Goal: Task Accomplishment & Management: Manage account settings

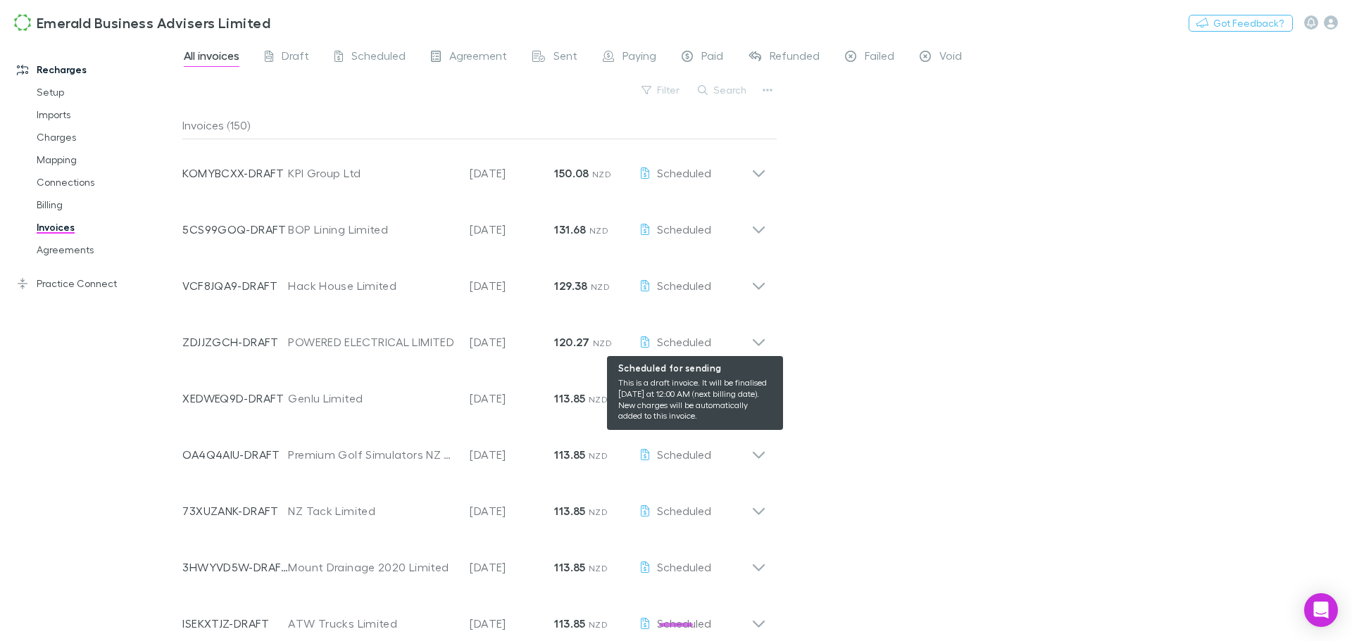
scroll to position [845, 0]
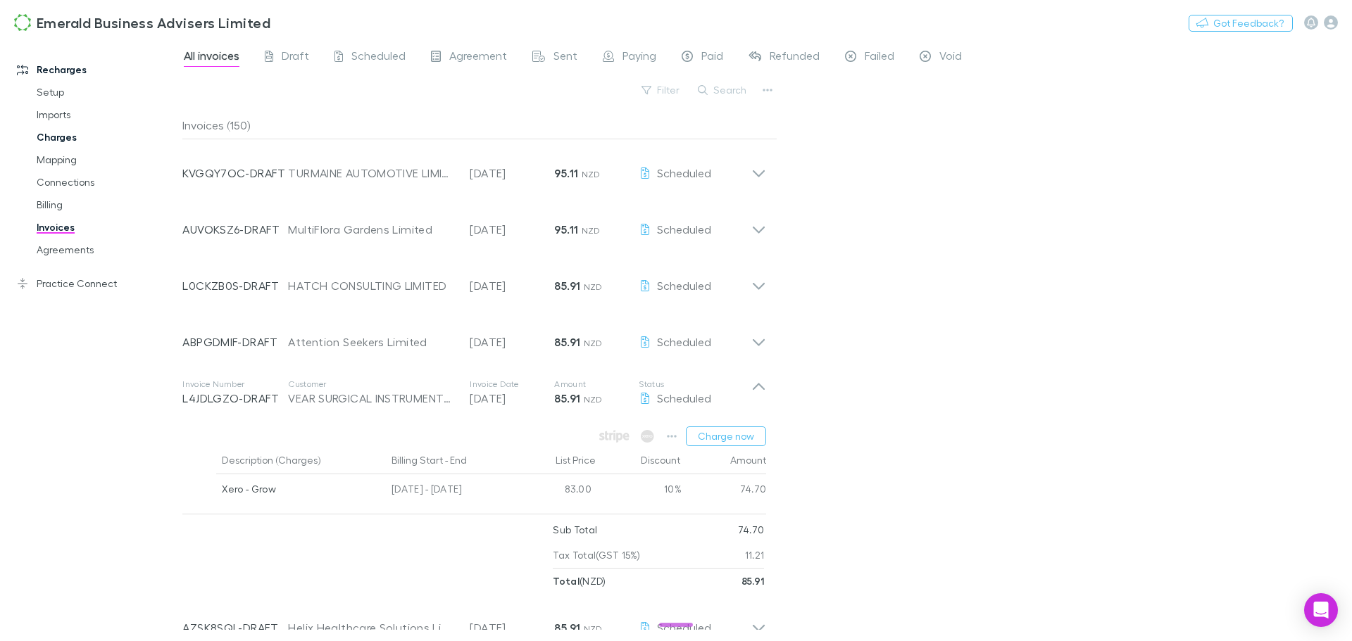
click at [54, 141] on link "Charges" at bounding box center [107, 137] width 168 height 23
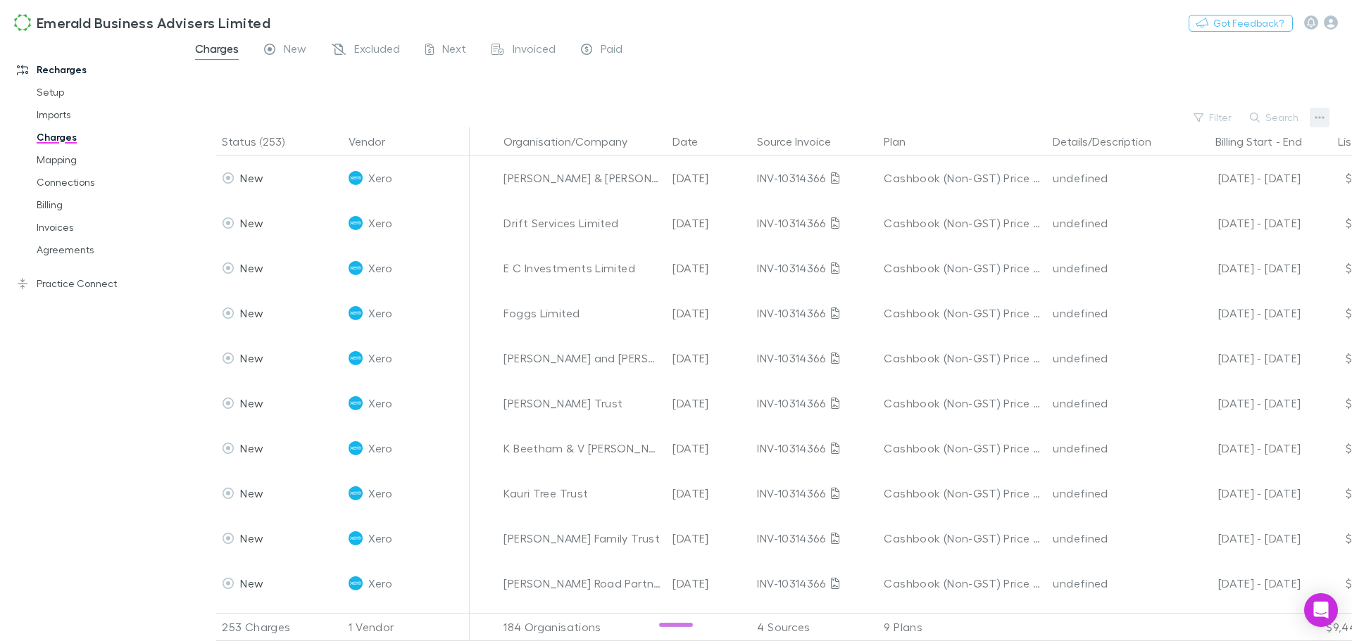
click at [1320, 116] on icon "button" at bounding box center [1319, 117] width 10 height 11
click at [1281, 119] on div at bounding box center [676, 320] width 1352 height 641
click at [1268, 118] on button "Search" at bounding box center [1275, 117] width 64 height 17
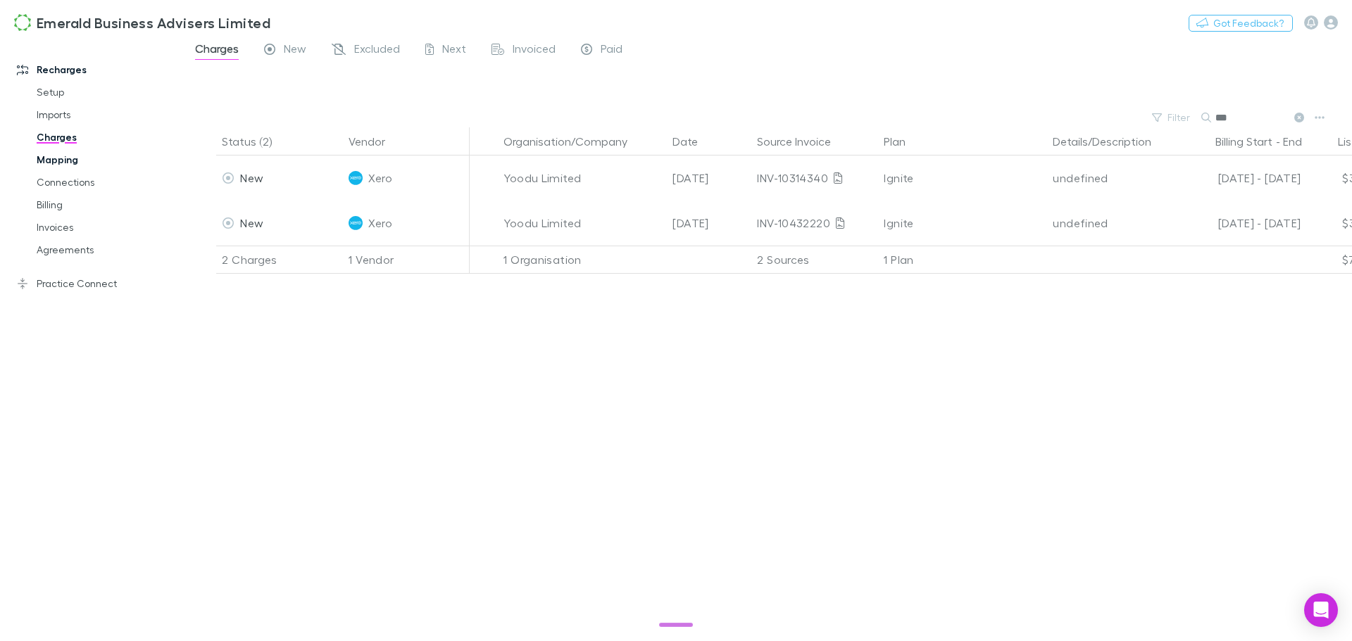
type input "***"
click at [61, 163] on link "Mapping" at bounding box center [107, 160] width 168 height 23
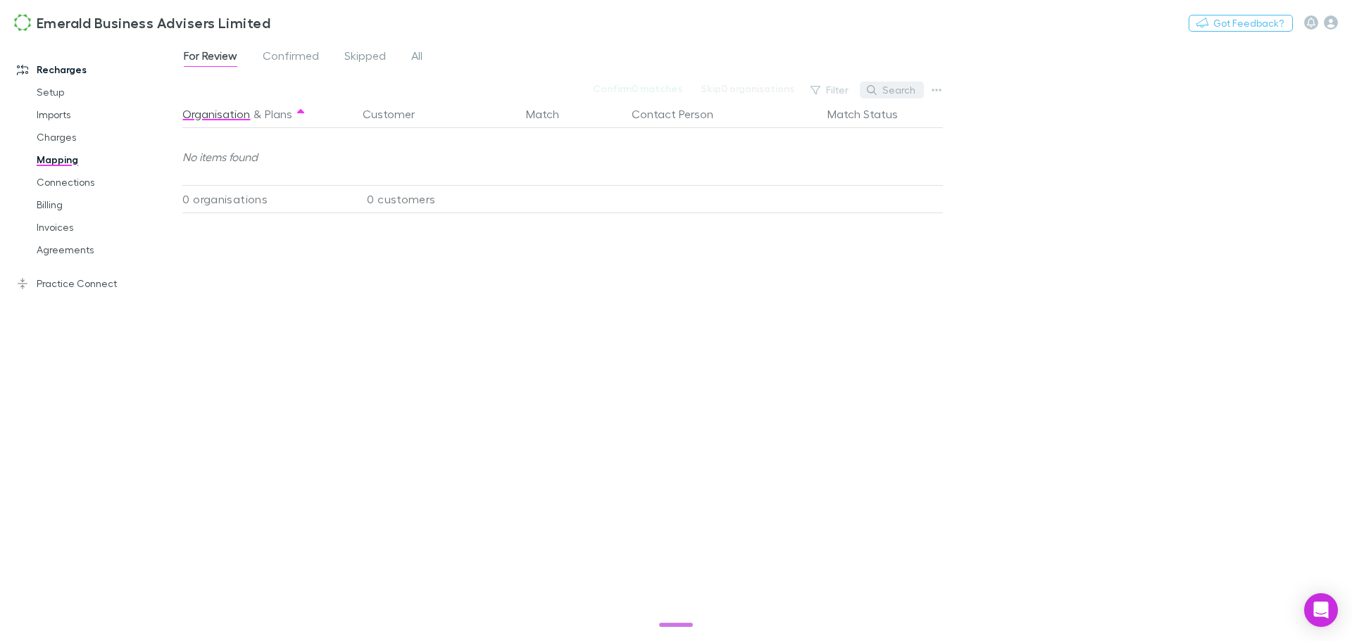
click at [895, 94] on button "Search" at bounding box center [892, 90] width 64 height 17
type input "*****"
click at [662, 353] on div "Organisation & Plans Customer Match Contact Person Match Status No items found …" at bounding box center [564, 365] width 764 height 530
click at [417, 54] on span "All" at bounding box center [416, 58] width 11 height 18
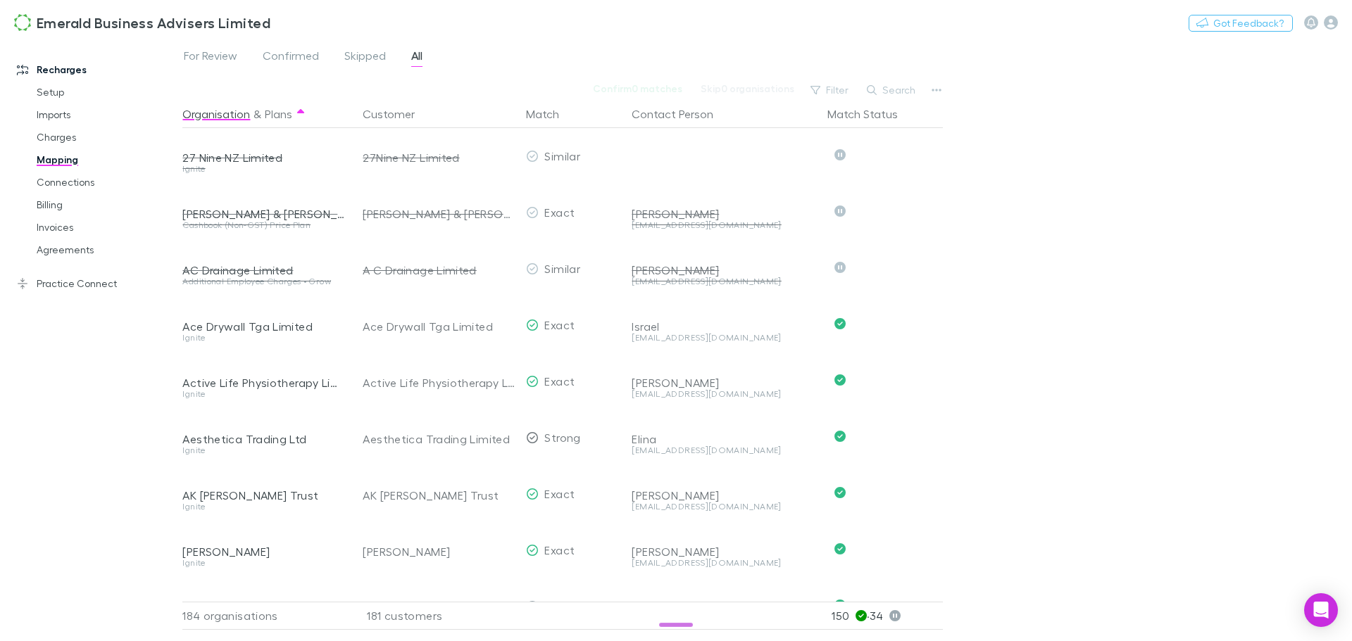
click at [904, 85] on button "Search" at bounding box center [892, 90] width 64 height 17
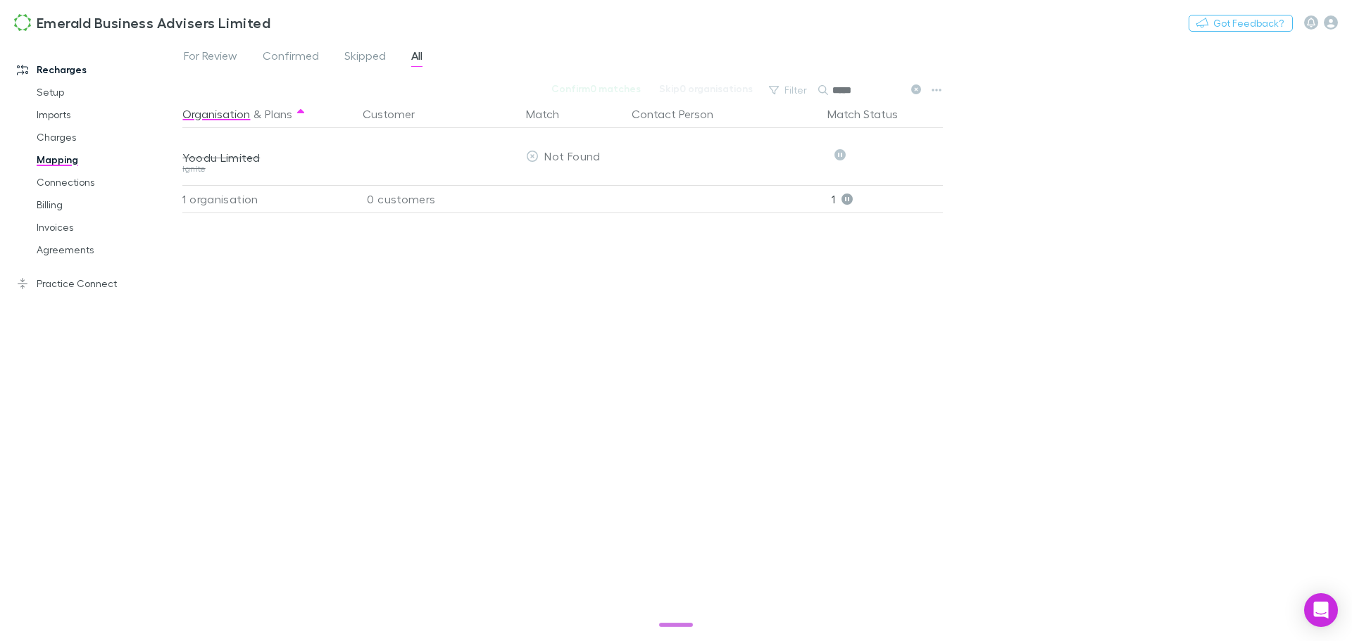
type input "*****"
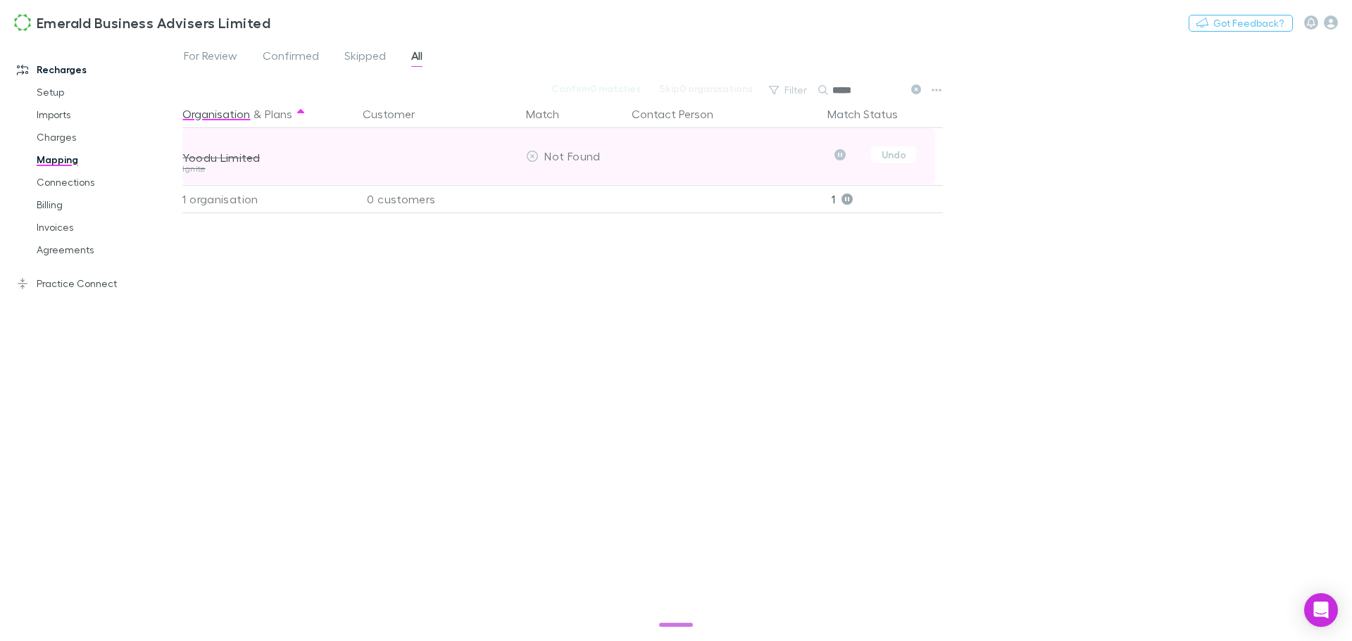
click at [838, 153] on icon "Skipped" at bounding box center [839, 154] width 11 height 11
click at [886, 154] on button "Undo" at bounding box center [893, 154] width 45 height 17
click at [475, 159] on div "Select a customer" at bounding box center [434, 156] width 143 height 17
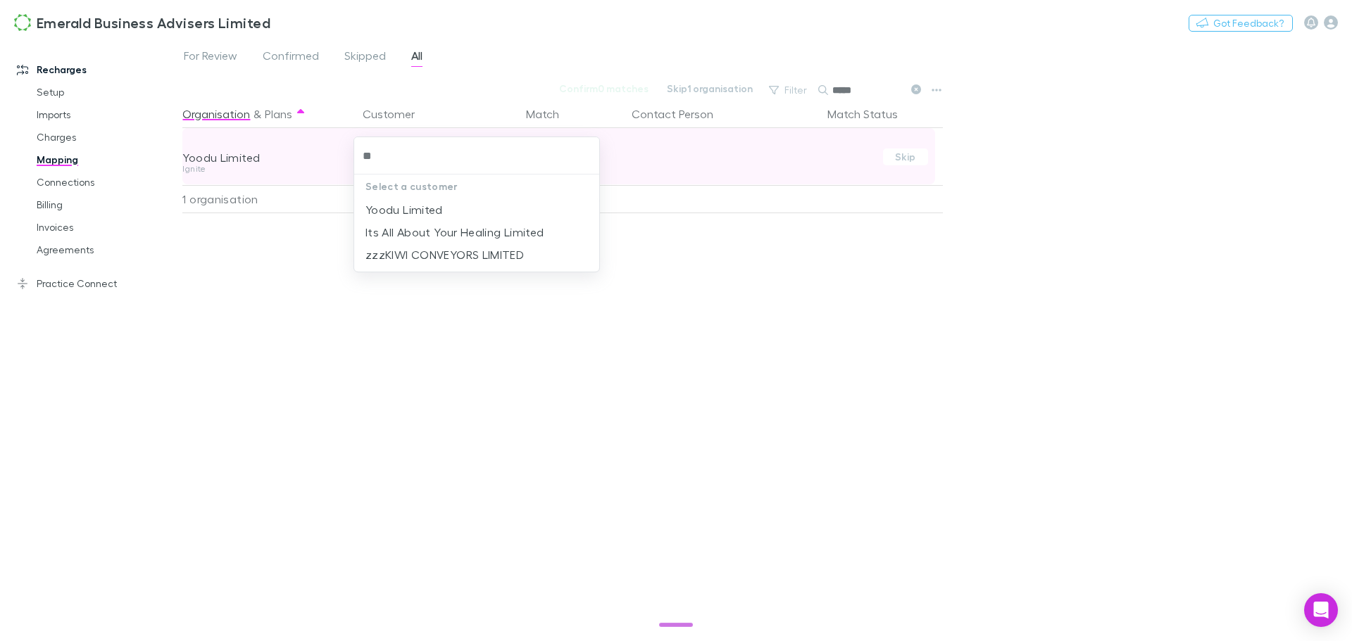
type input "***"
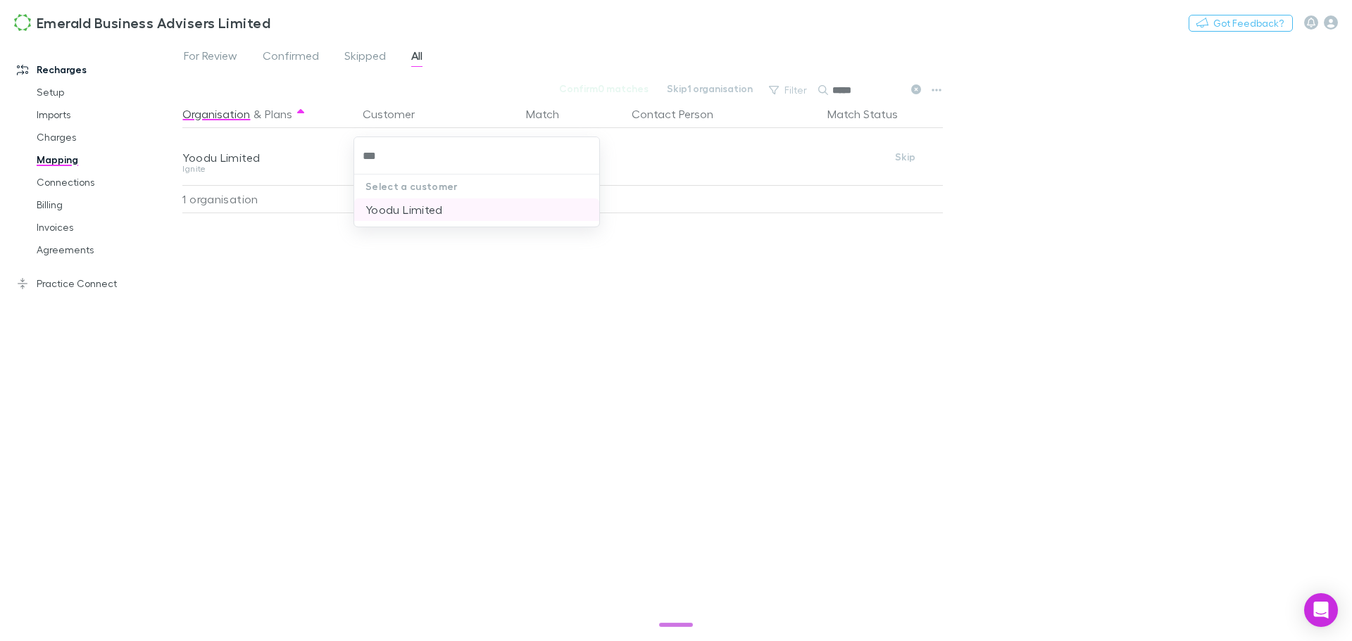
click at [410, 219] on li "Yoodu Limited" at bounding box center [476, 210] width 245 height 23
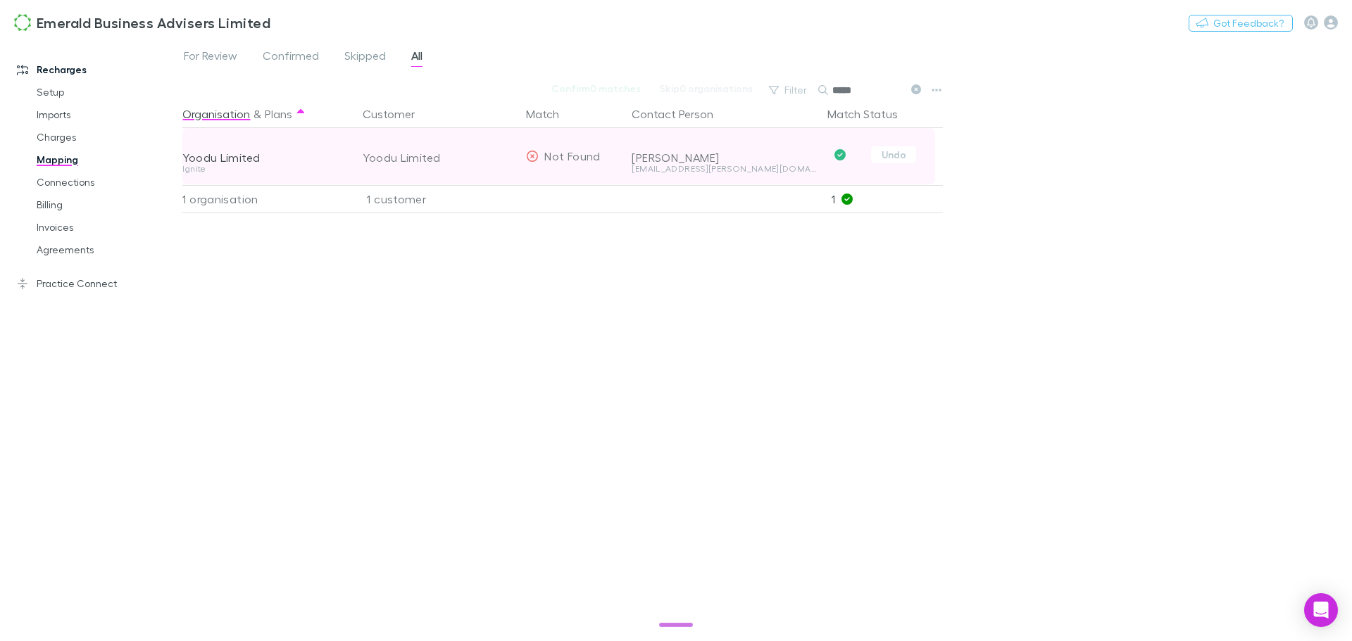
click at [534, 156] on icon at bounding box center [532, 156] width 11 height 11
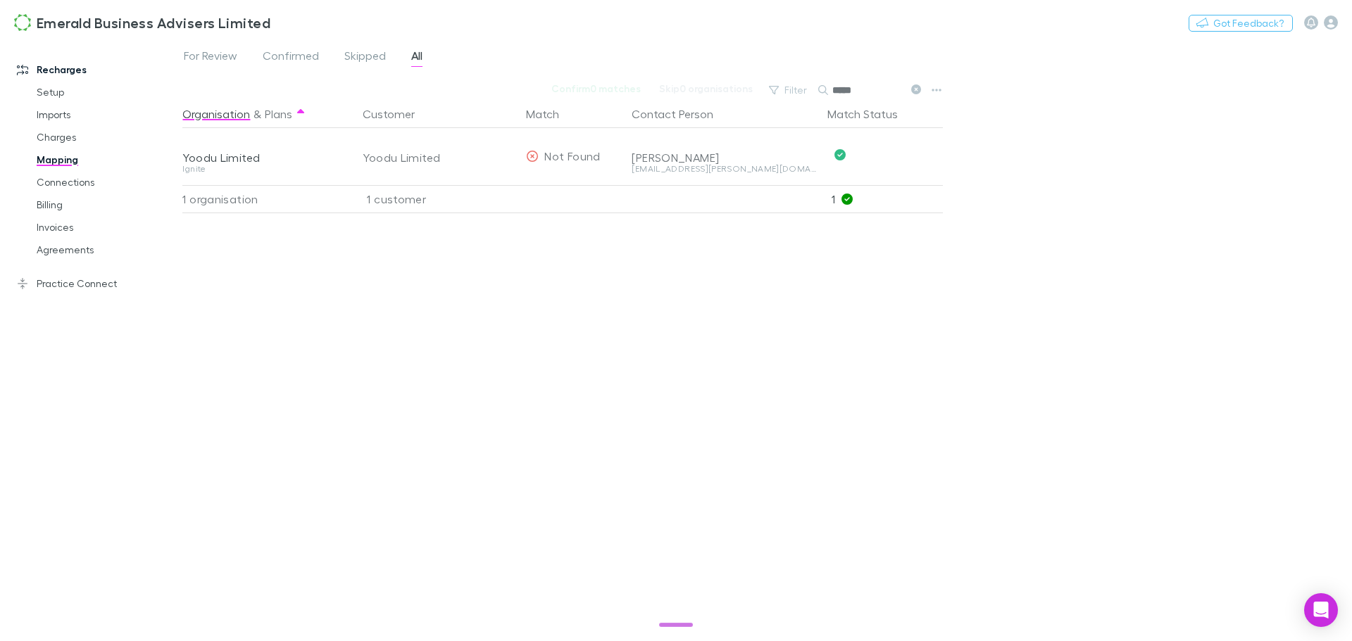
click at [558, 365] on div "Organisation & Plans Customer Match Contact Person Match Status Yoodu Limited I…" at bounding box center [564, 365] width 764 height 530
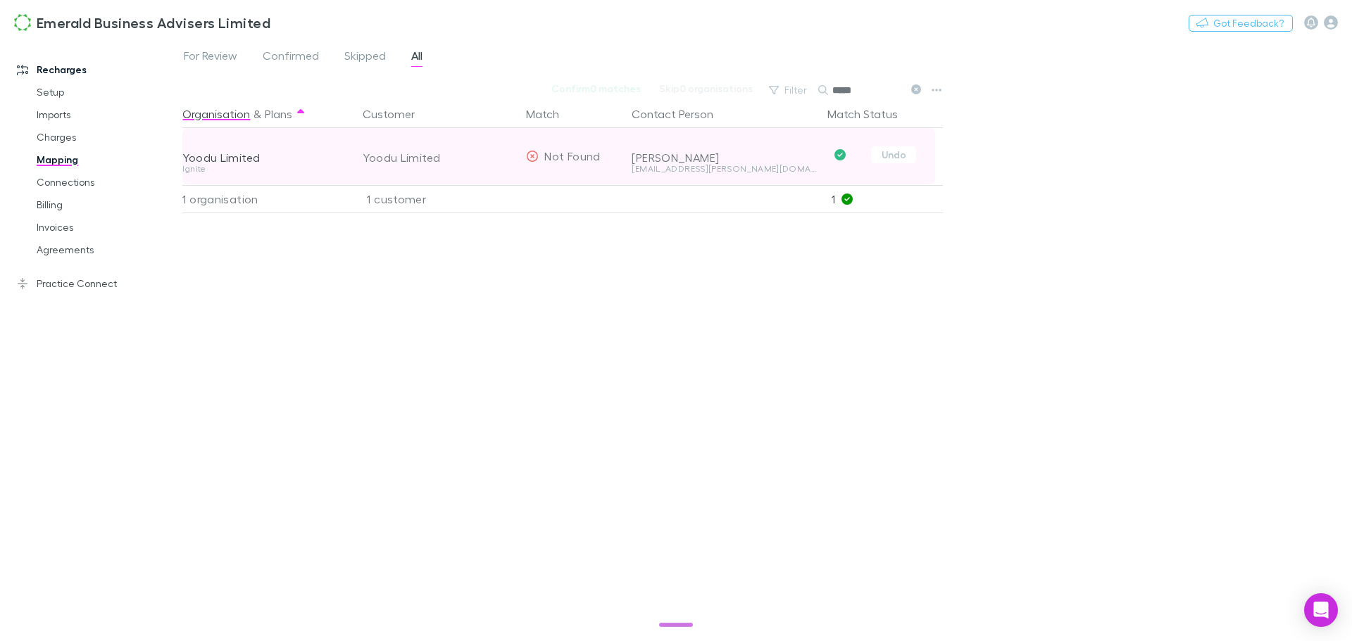
click at [532, 156] on icon at bounding box center [532, 156] width 11 height 11
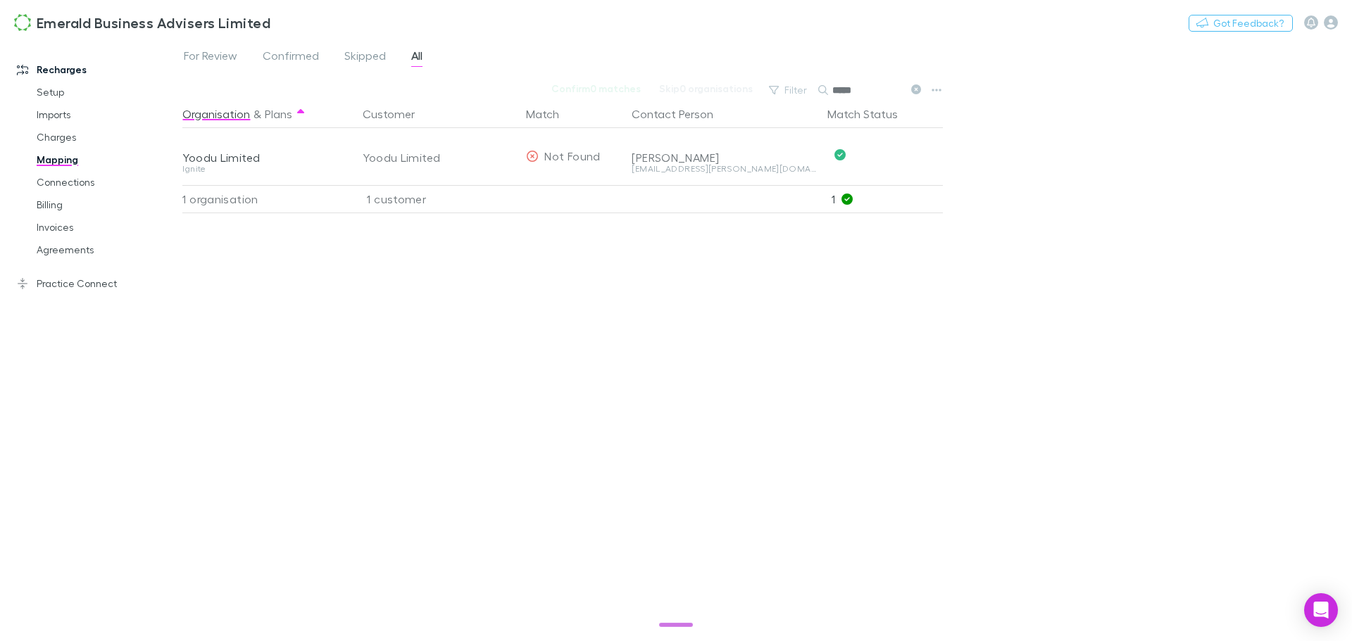
click at [835, 348] on div "Organisation & Plans Customer Match Contact Person Match Status Yoodu Limited I…" at bounding box center [564, 365] width 764 height 530
click at [877, 89] on input "*****" at bounding box center [867, 90] width 70 height 20
click at [917, 86] on icon at bounding box center [916, 89] width 10 height 10
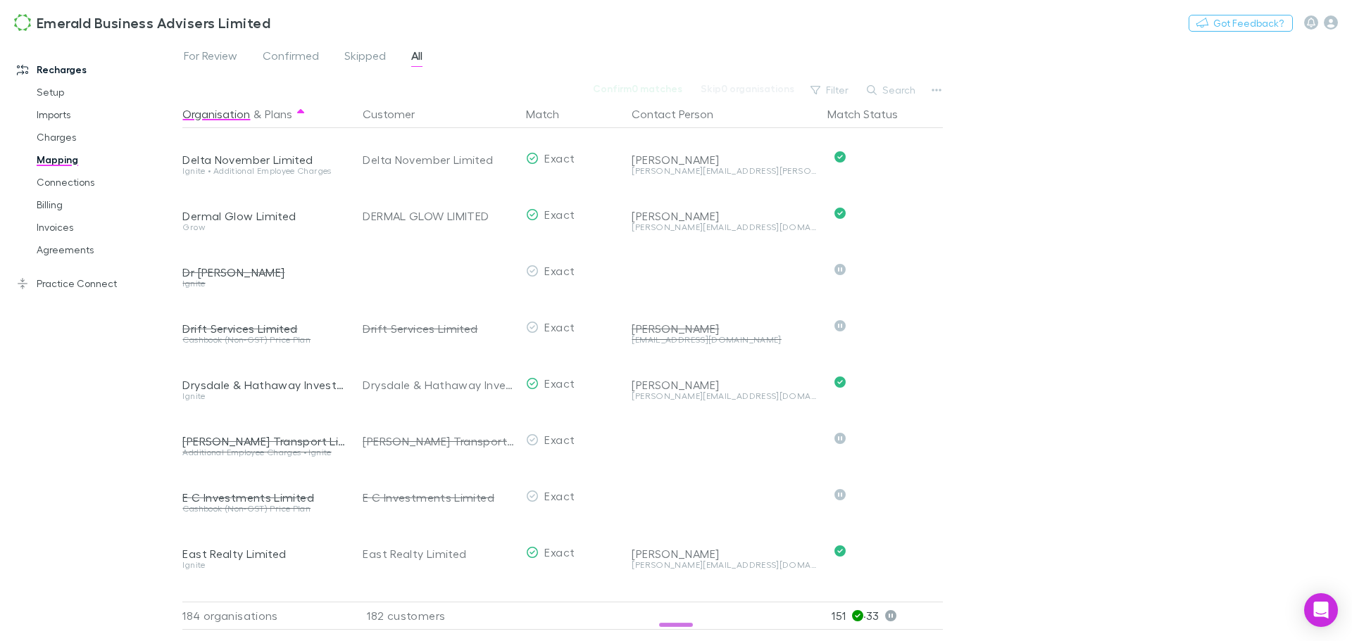
scroll to position [1971, 0]
click at [901, 89] on button "Search" at bounding box center [892, 90] width 64 height 17
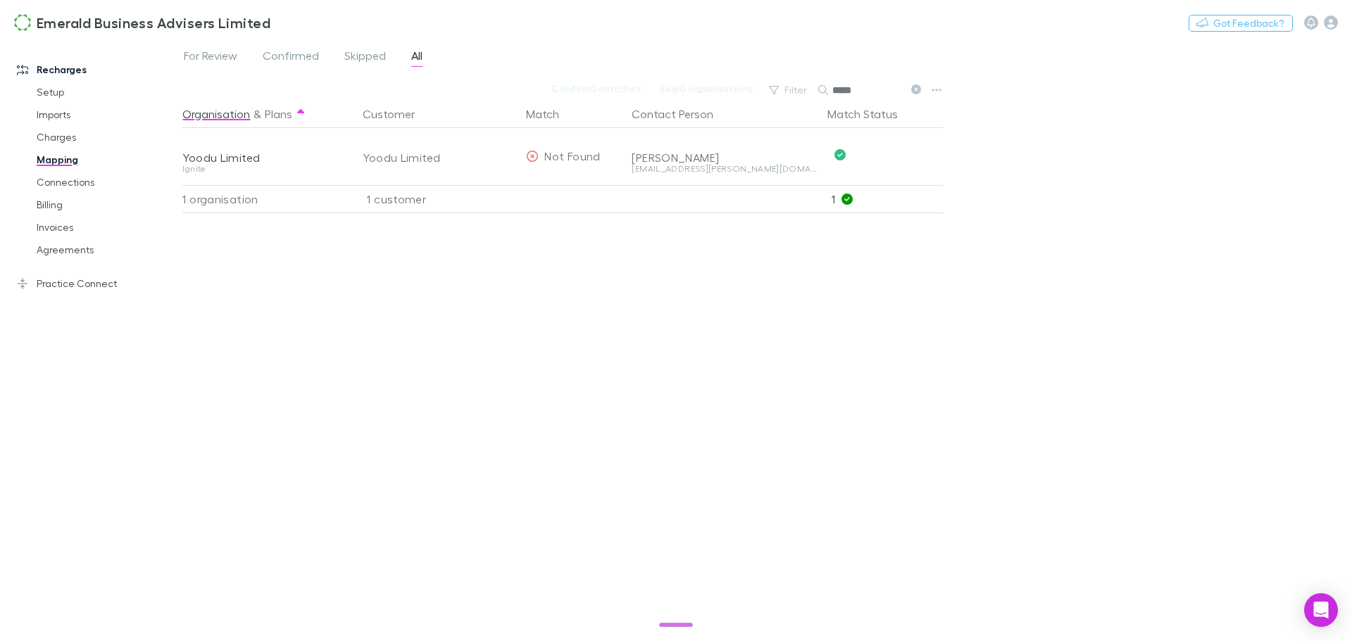
type input "*****"
click at [1140, 321] on div "For Review Confirmed Skipped All Confirm 0 matches Skip 0 organisations Filter …" at bounding box center [766, 340] width 1169 height 602
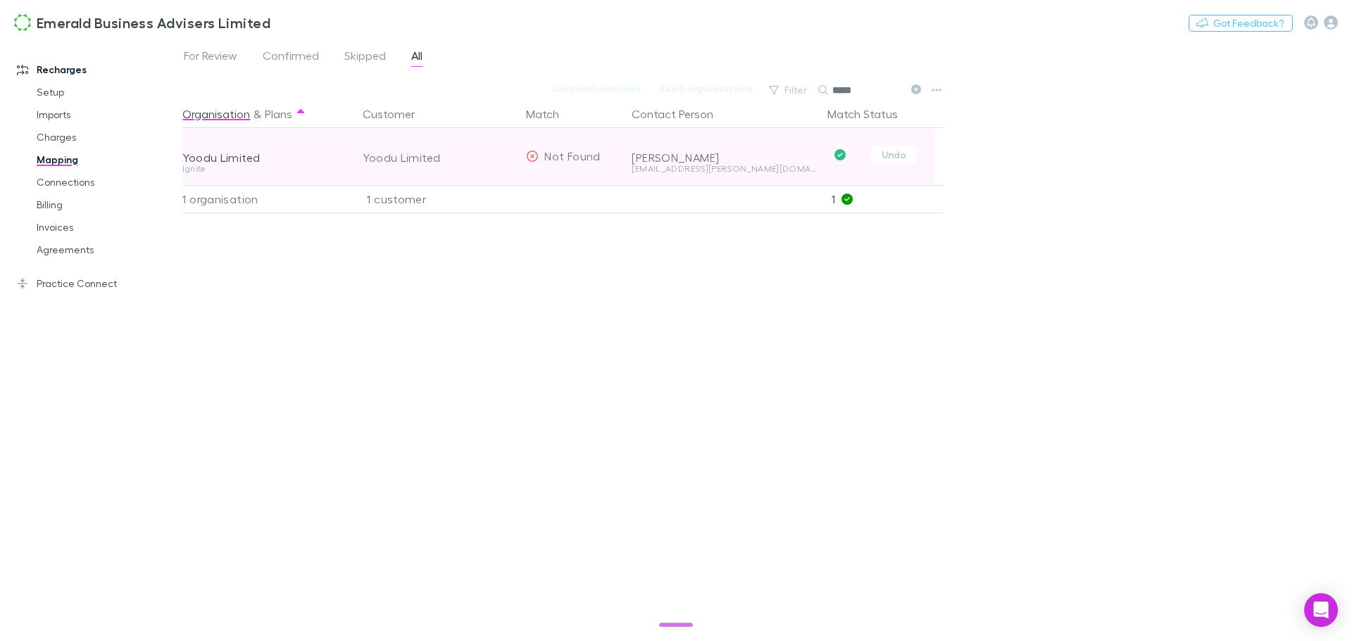
click at [531, 158] on icon at bounding box center [532, 156] width 13 height 11
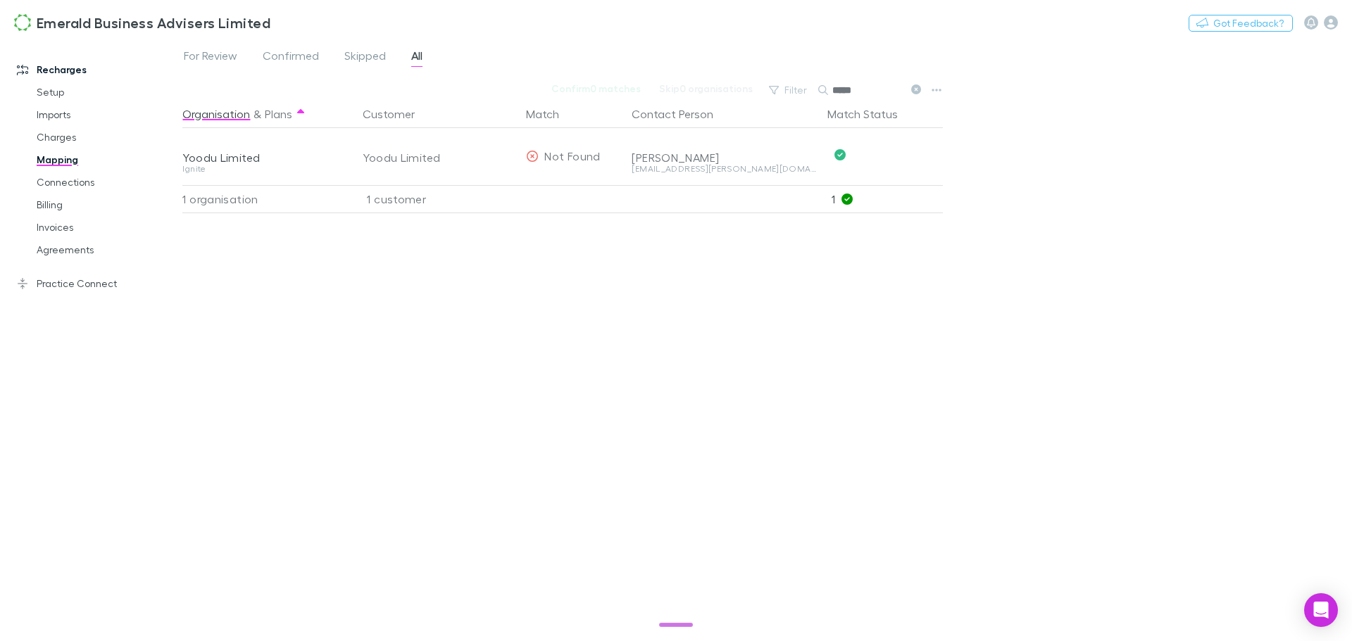
click at [916, 88] on icon at bounding box center [916, 89] width 10 height 10
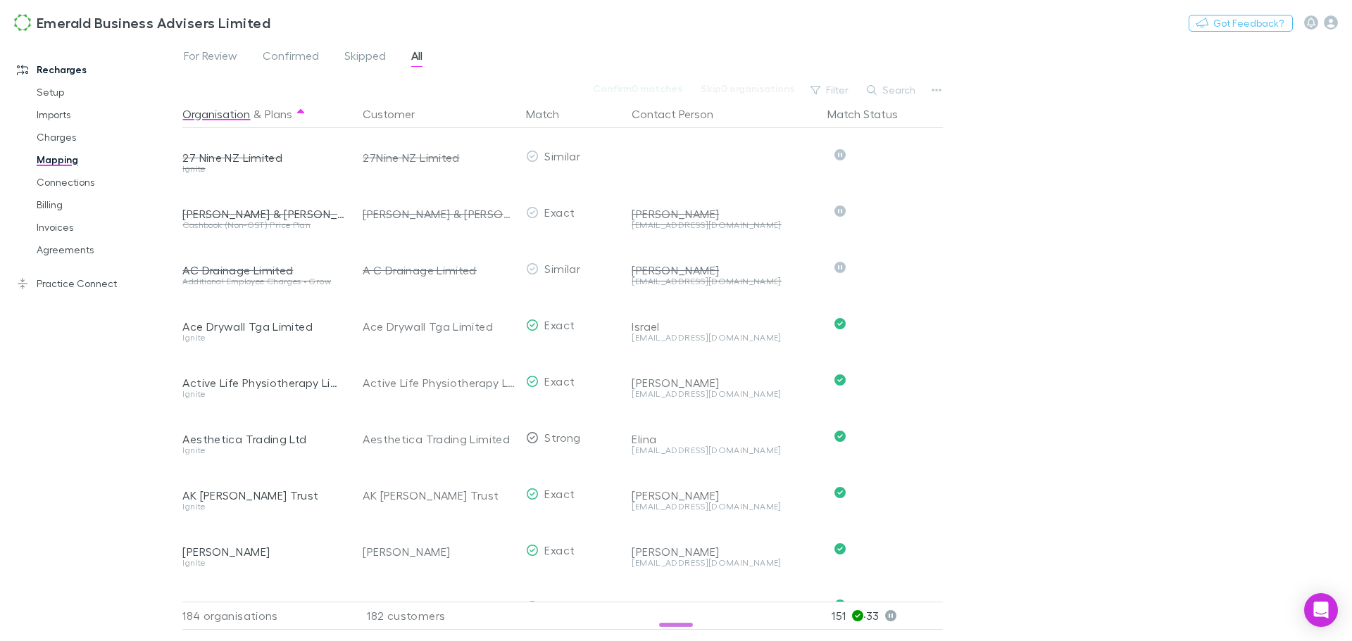
click at [1146, 216] on div "For Review Confirmed Skipped All Confirm 0 matches Skip 0 organisations Filter …" at bounding box center [766, 340] width 1169 height 602
click at [61, 132] on link "Charges" at bounding box center [107, 137] width 168 height 23
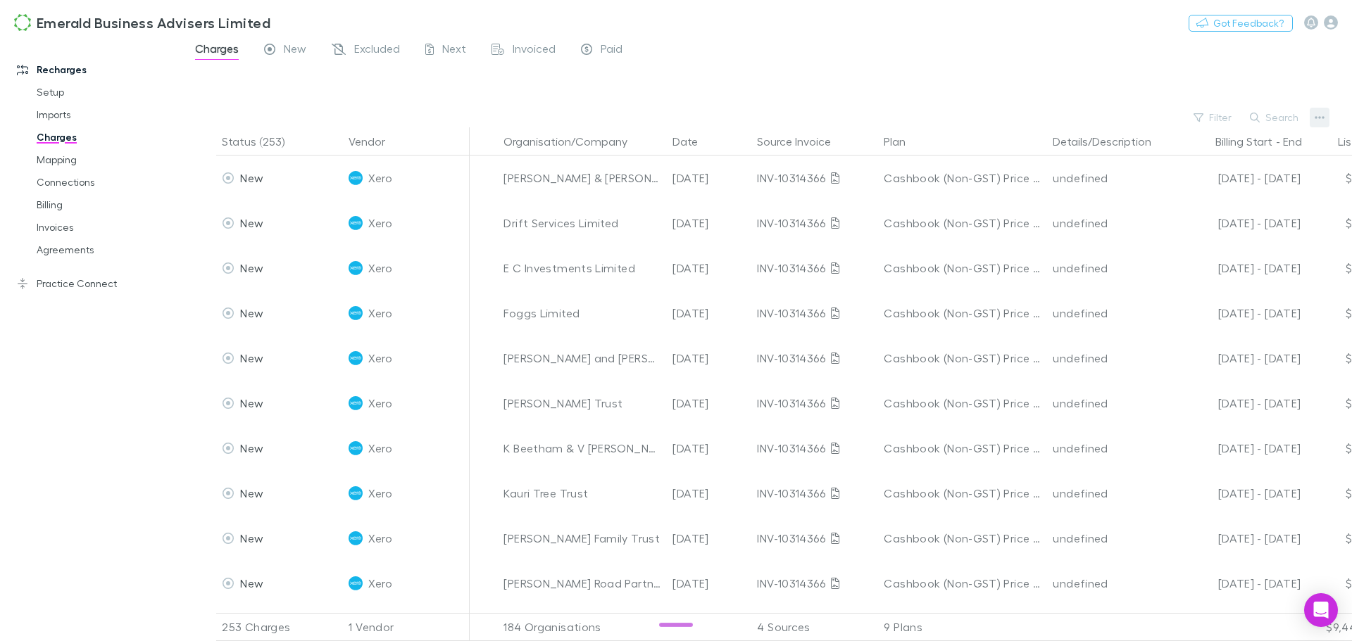
click at [1319, 116] on icon "button" at bounding box center [1319, 117] width 10 height 11
click at [42, 158] on div at bounding box center [676, 320] width 1352 height 641
click at [52, 109] on link "Imports" at bounding box center [107, 114] width 168 height 23
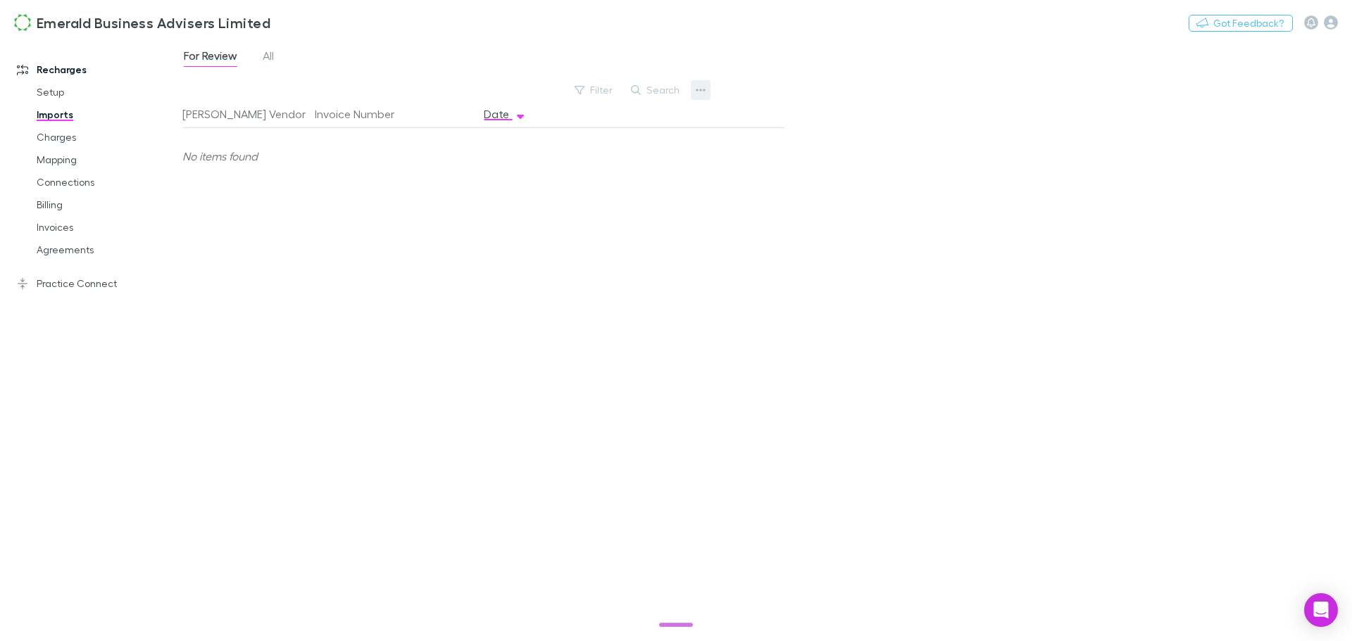
click at [699, 94] on icon "button" at bounding box center [701, 89] width 10 height 11
click at [56, 161] on div at bounding box center [676, 320] width 1352 height 641
click at [51, 161] on link "Mapping" at bounding box center [107, 160] width 168 height 23
click at [936, 84] on icon "button" at bounding box center [936, 89] width 10 height 11
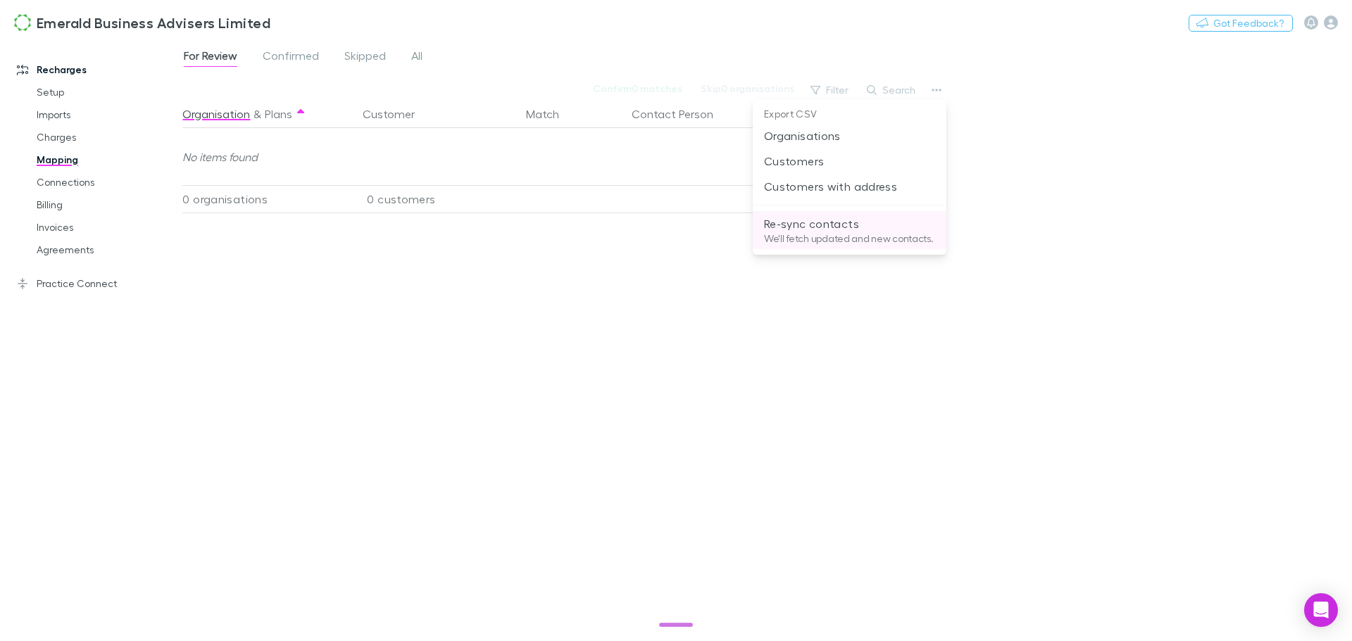
click at [814, 229] on p "Re-sync contacts" at bounding box center [849, 223] width 171 height 17
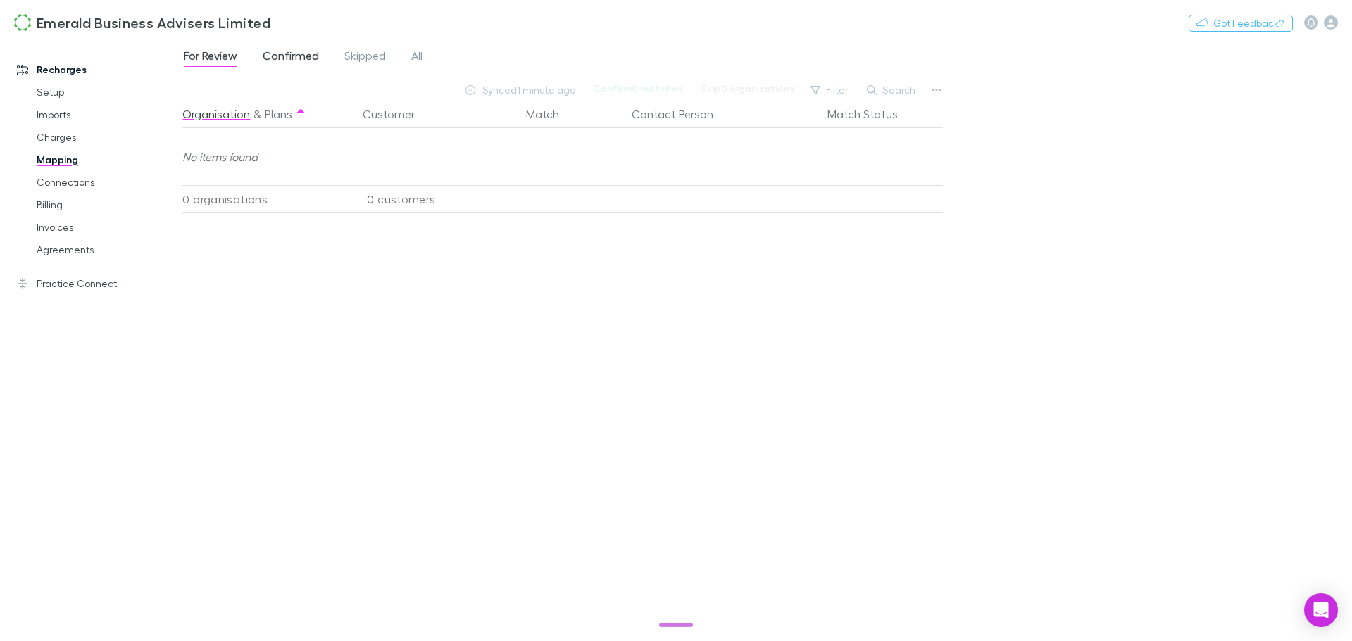
click at [311, 54] on span "Confirmed" at bounding box center [291, 58] width 56 height 18
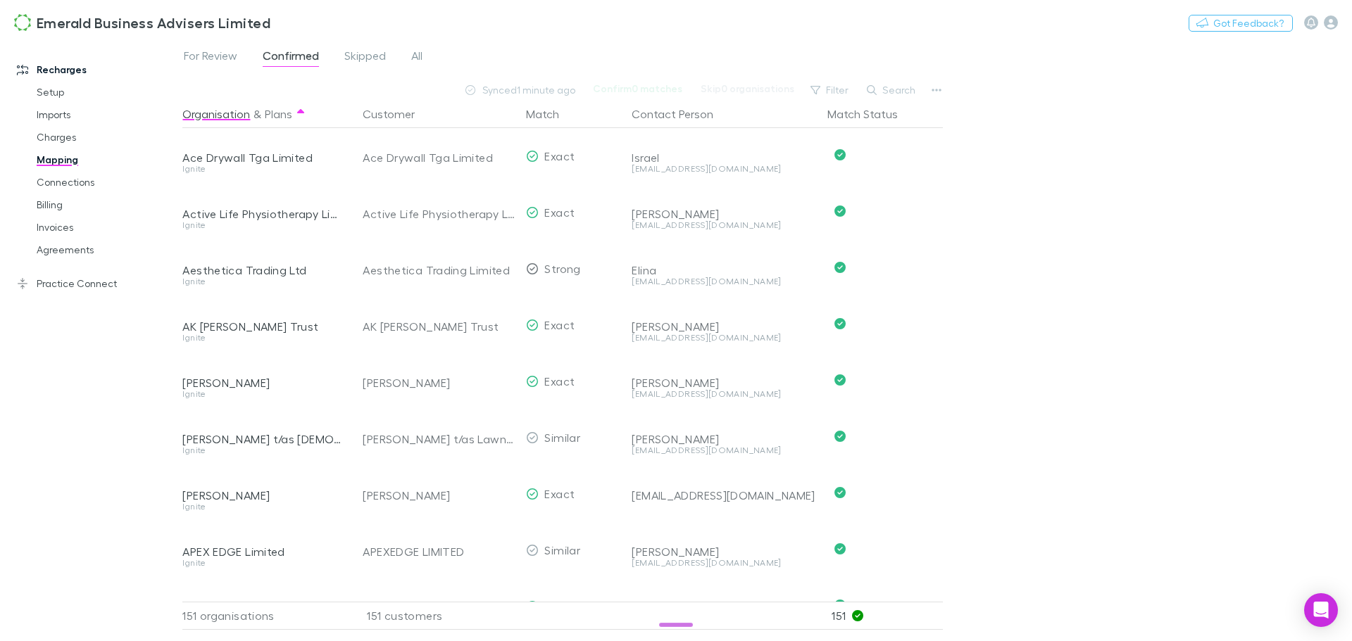
click at [892, 87] on button "Search" at bounding box center [892, 90] width 64 height 17
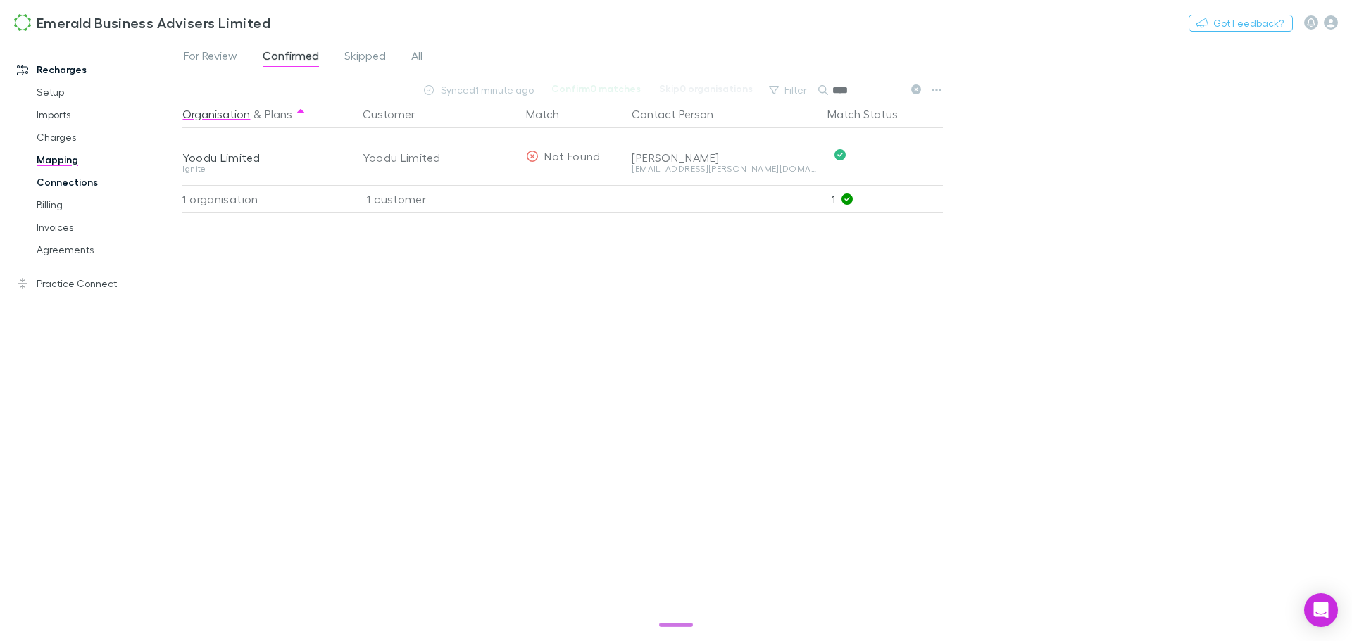
type input "****"
click at [49, 179] on link "Connections" at bounding box center [107, 182] width 168 height 23
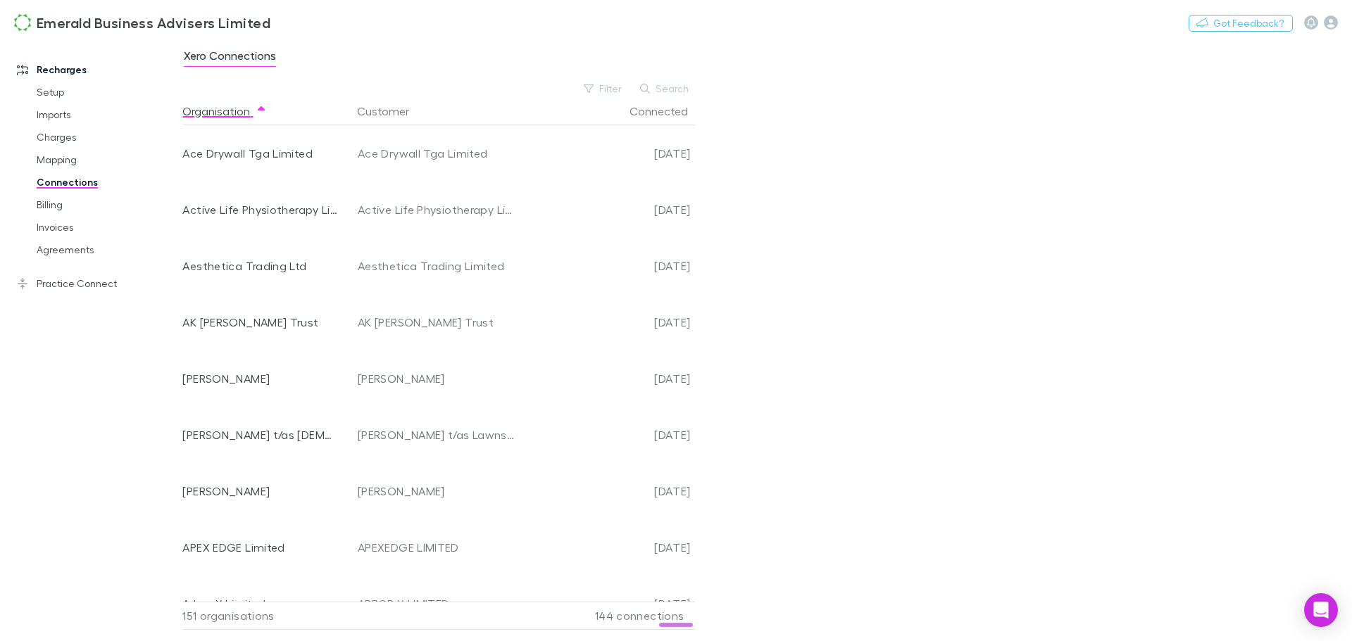
click at [668, 84] on button "Search" at bounding box center [665, 88] width 64 height 17
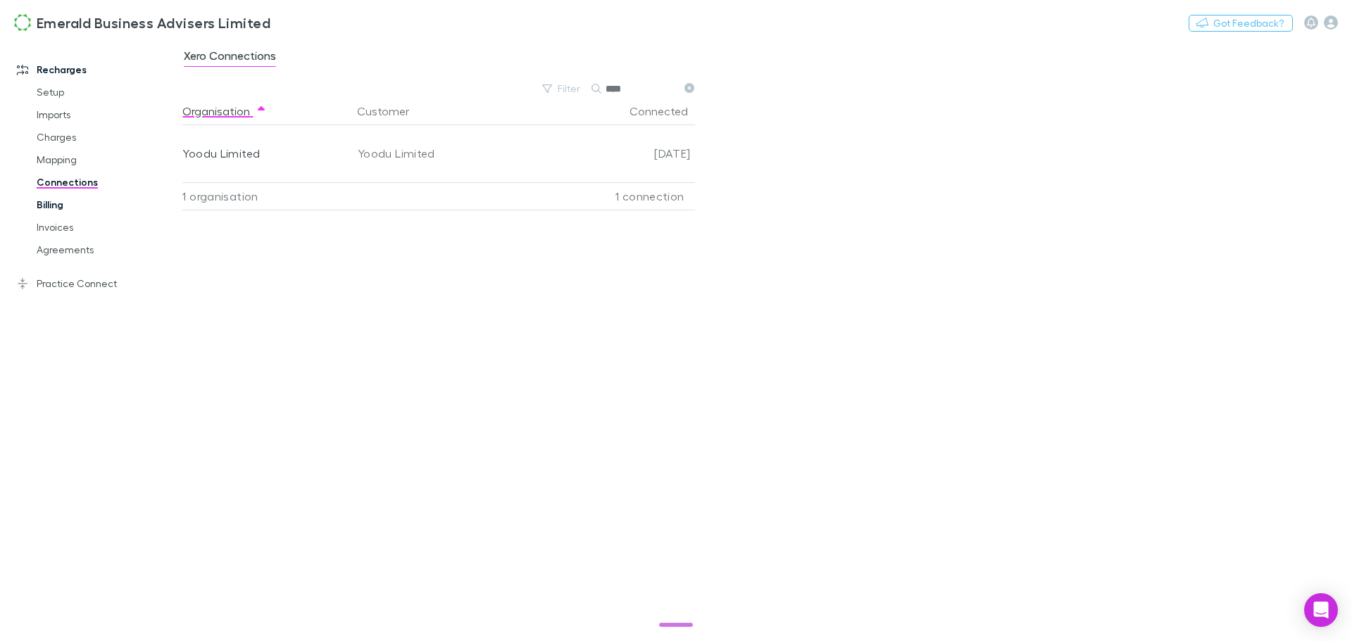
type input "****"
click at [49, 207] on link "Billing" at bounding box center [107, 205] width 168 height 23
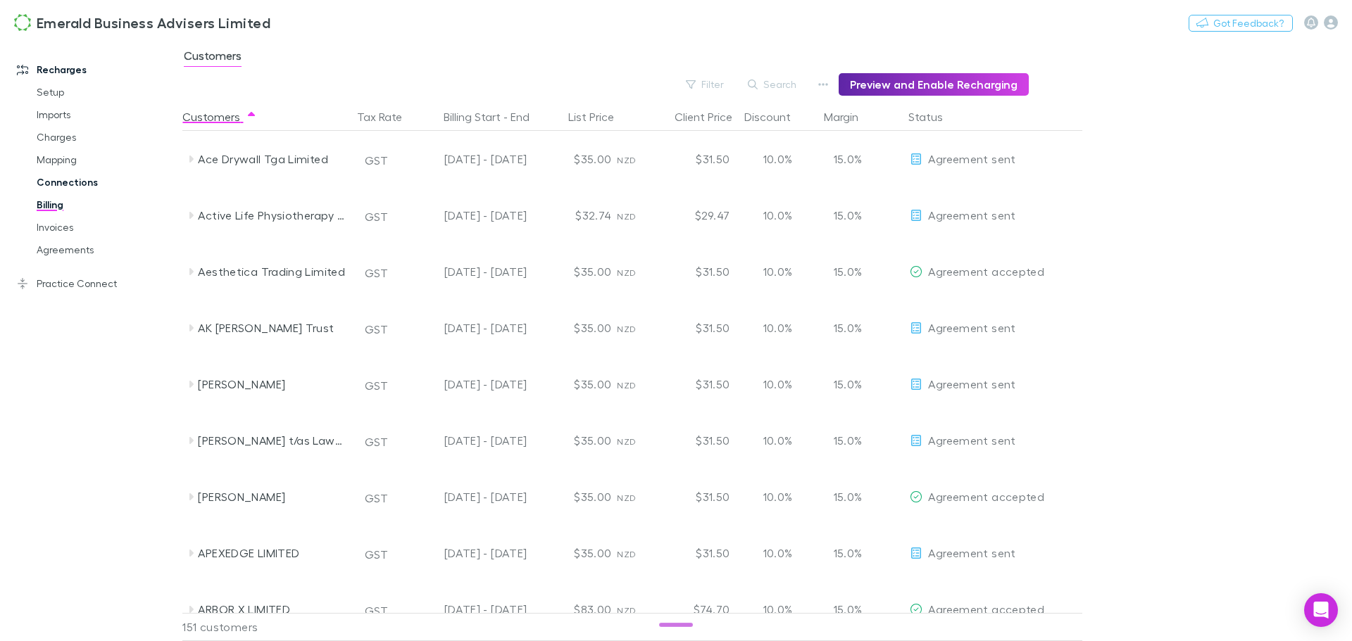
click at [58, 177] on link "Connections" at bounding box center [107, 182] width 168 height 23
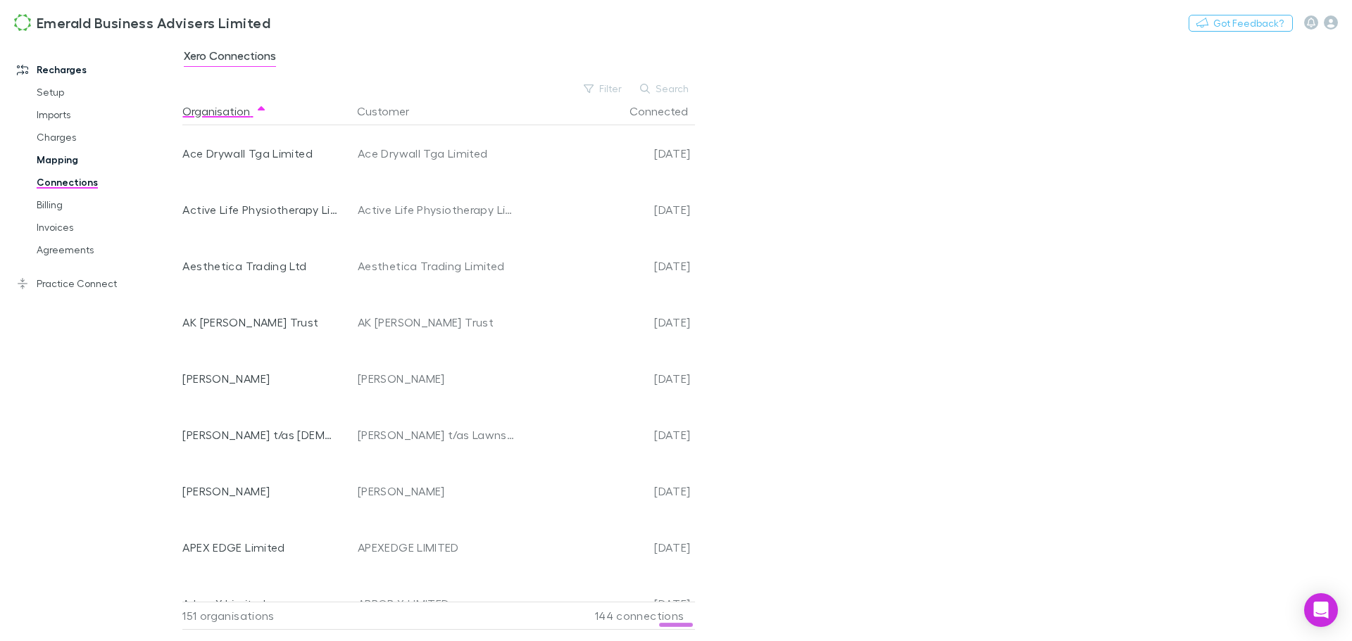
click at [70, 160] on link "Mapping" at bounding box center [107, 160] width 168 height 23
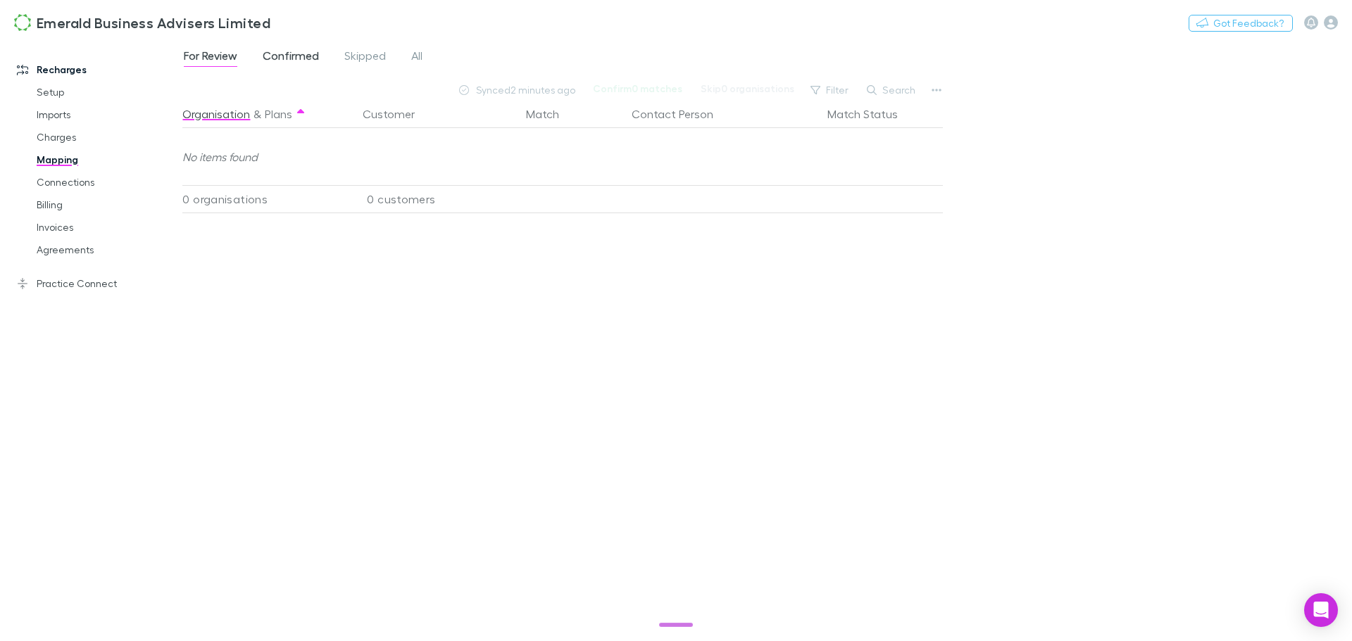
click at [303, 54] on span "Confirmed" at bounding box center [291, 58] width 56 height 18
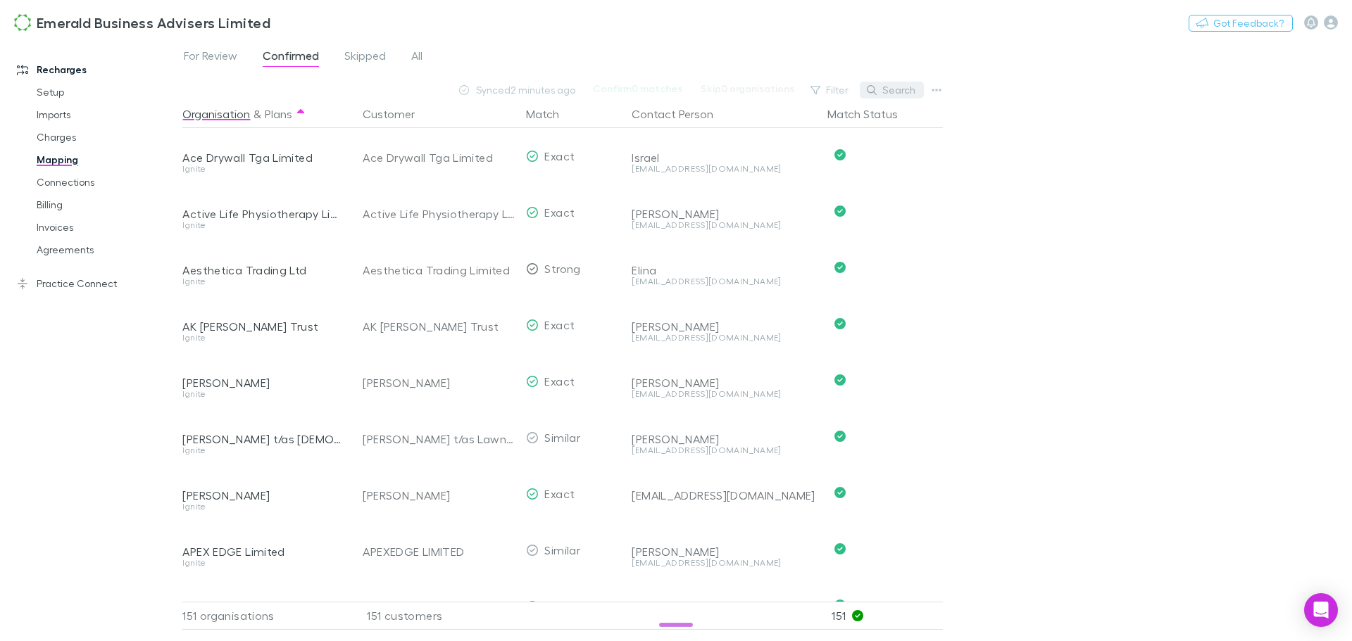
click at [895, 87] on button "Search" at bounding box center [892, 90] width 64 height 17
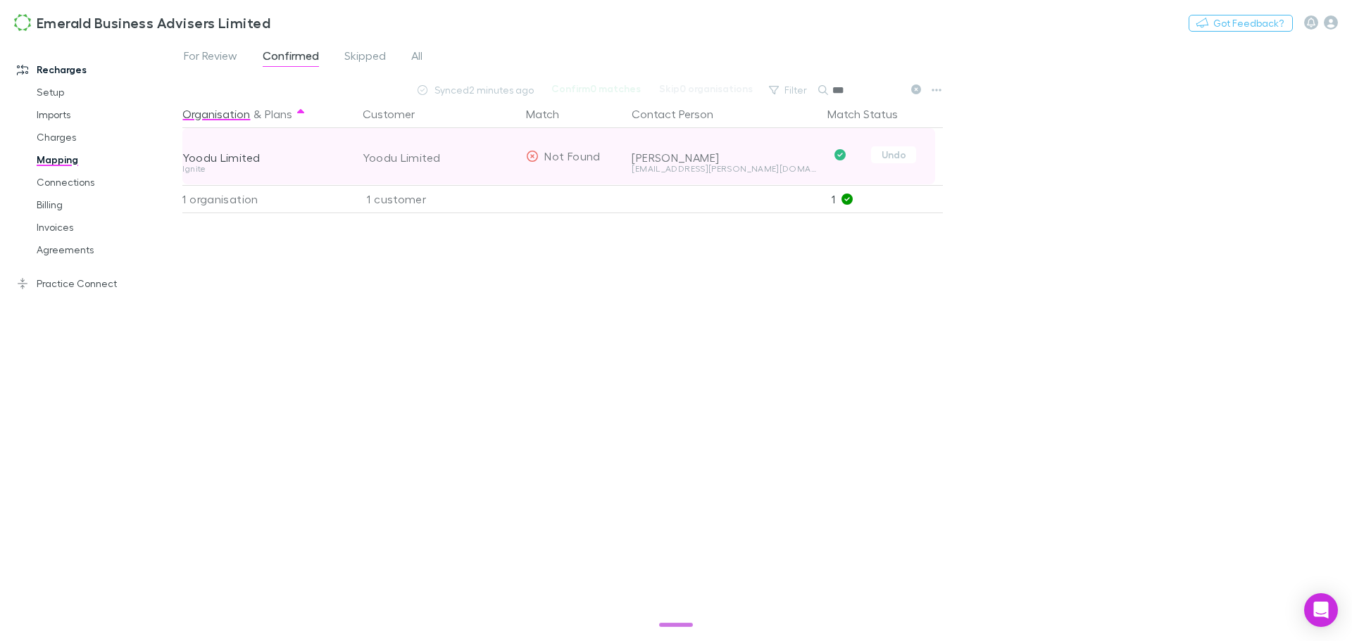
type input "***"
click at [553, 157] on span "Not Found" at bounding box center [572, 155] width 56 height 13
click at [890, 150] on button "Undo" at bounding box center [893, 154] width 45 height 17
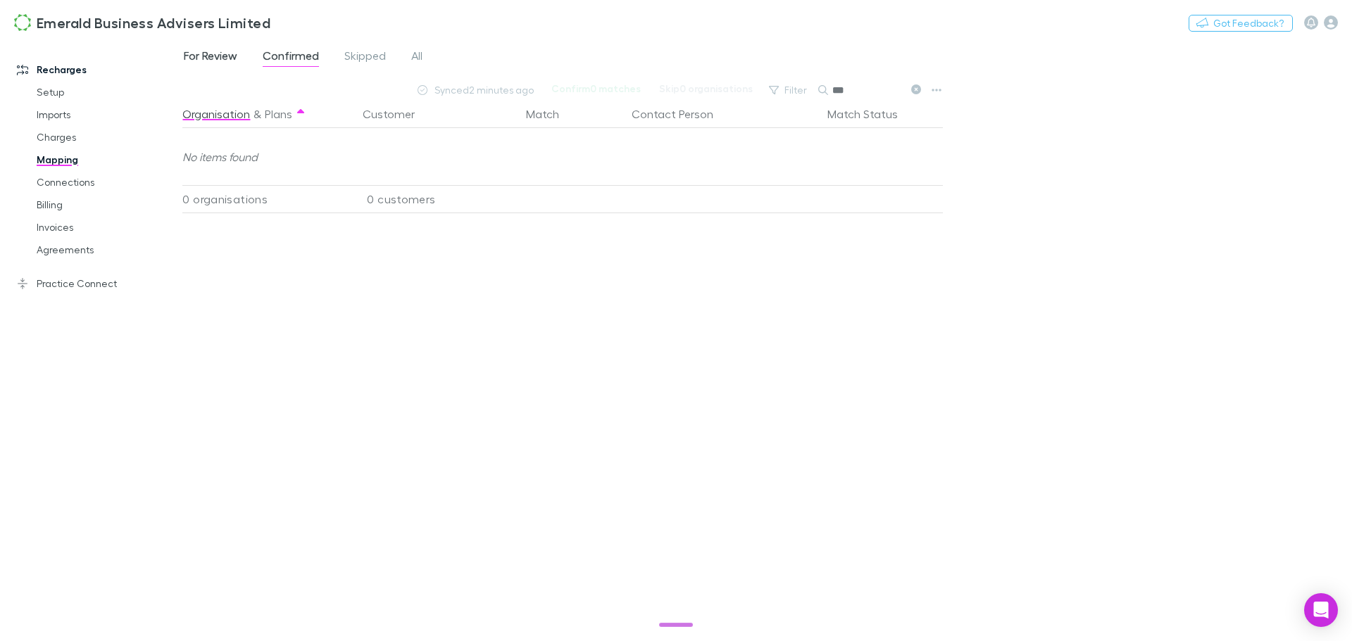
click at [218, 57] on span "For Review" at bounding box center [211, 58] width 54 height 18
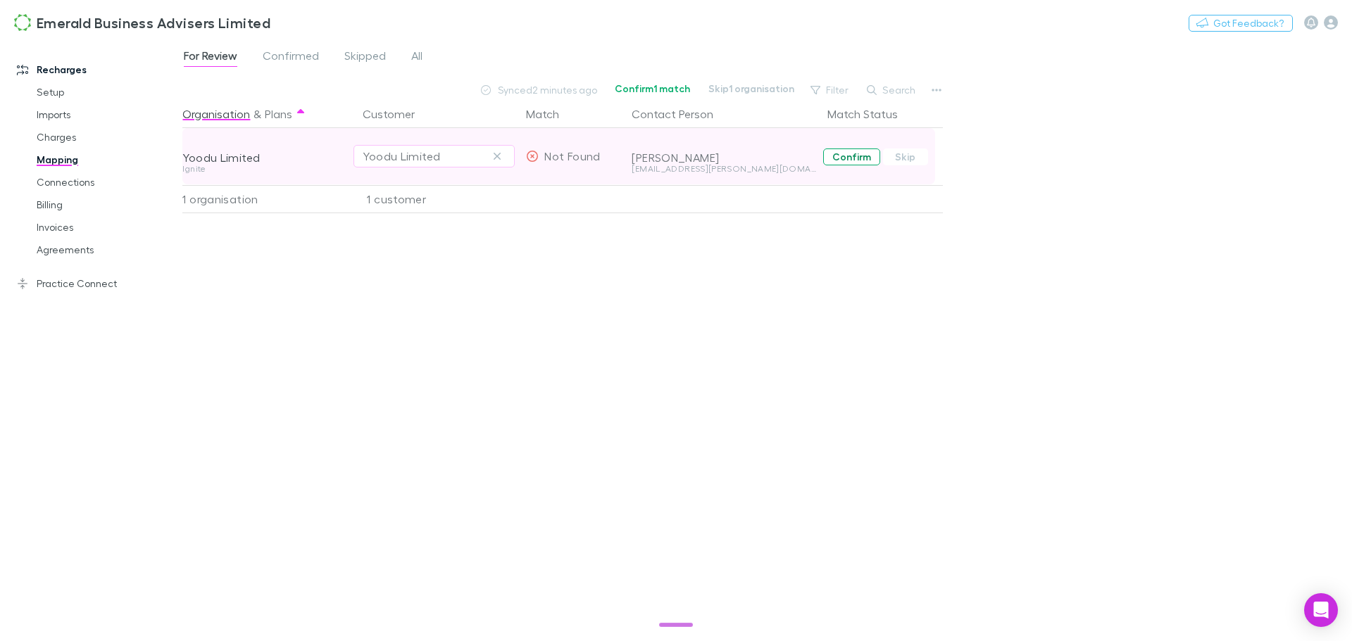
click at [846, 157] on button "Confirm" at bounding box center [851, 157] width 57 height 17
click at [940, 90] on icon "button" at bounding box center [937, 90] width 10 height 3
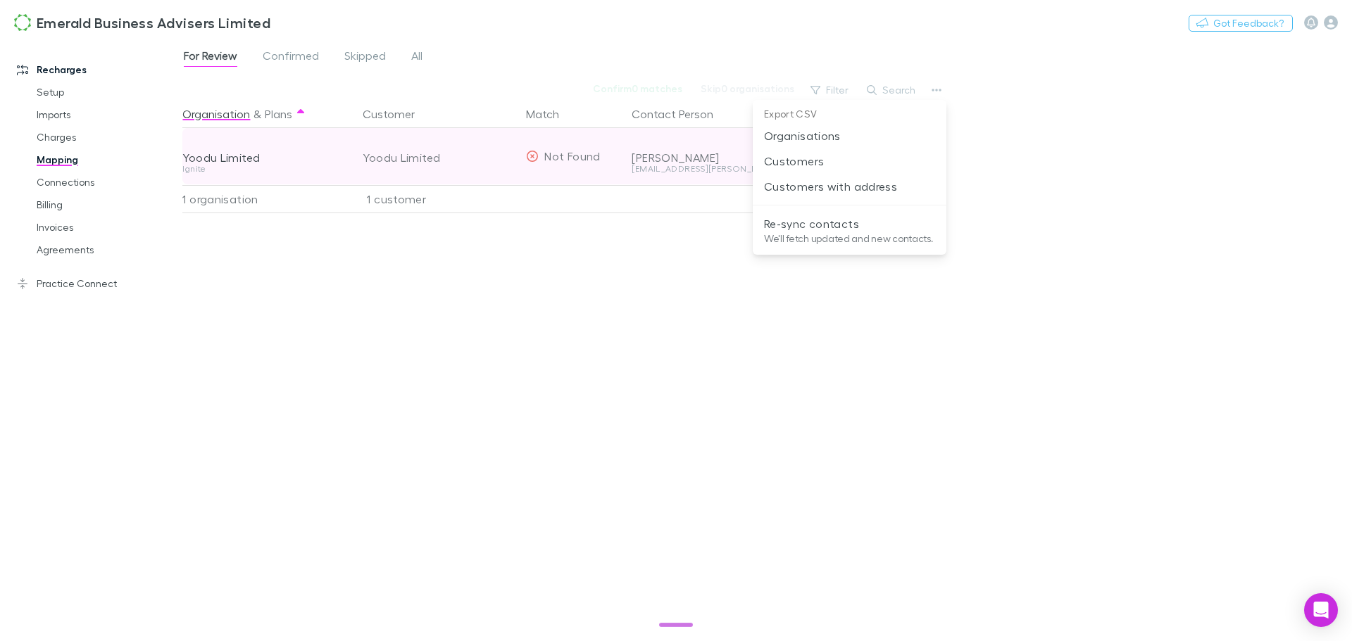
click at [391, 446] on div at bounding box center [676, 320] width 1352 height 641
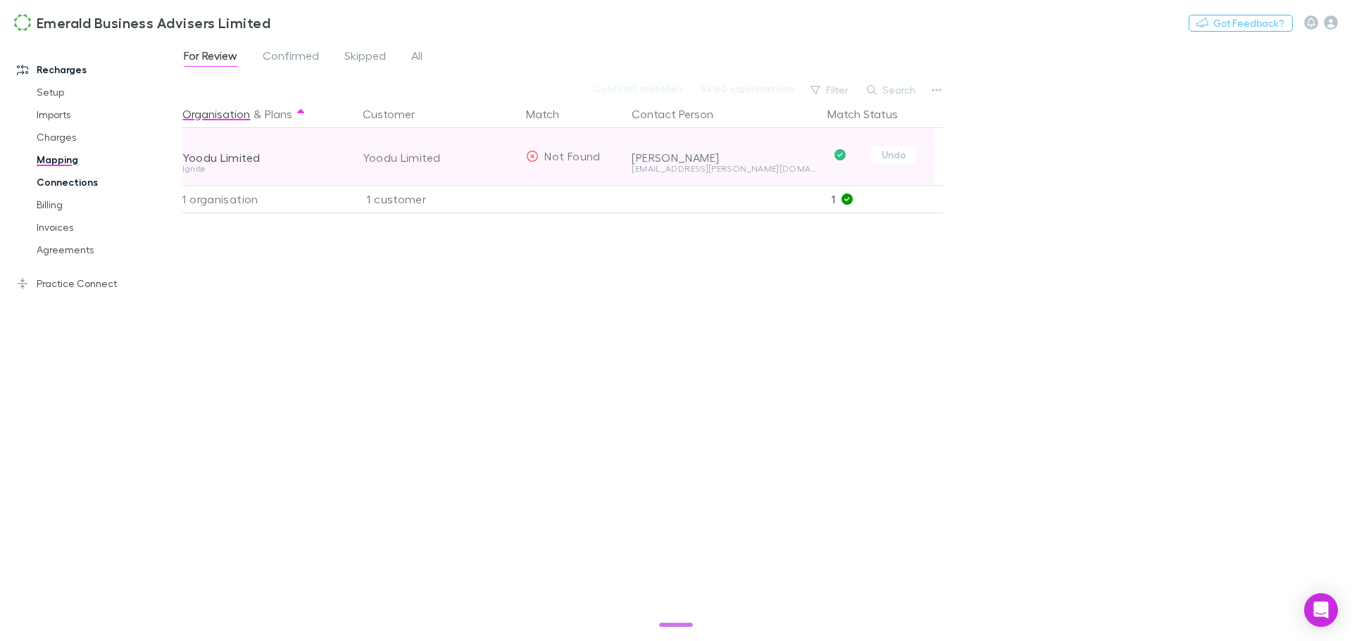
click at [86, 183] on link "Connections" at bounding box center [107, 182] width 168 height 23
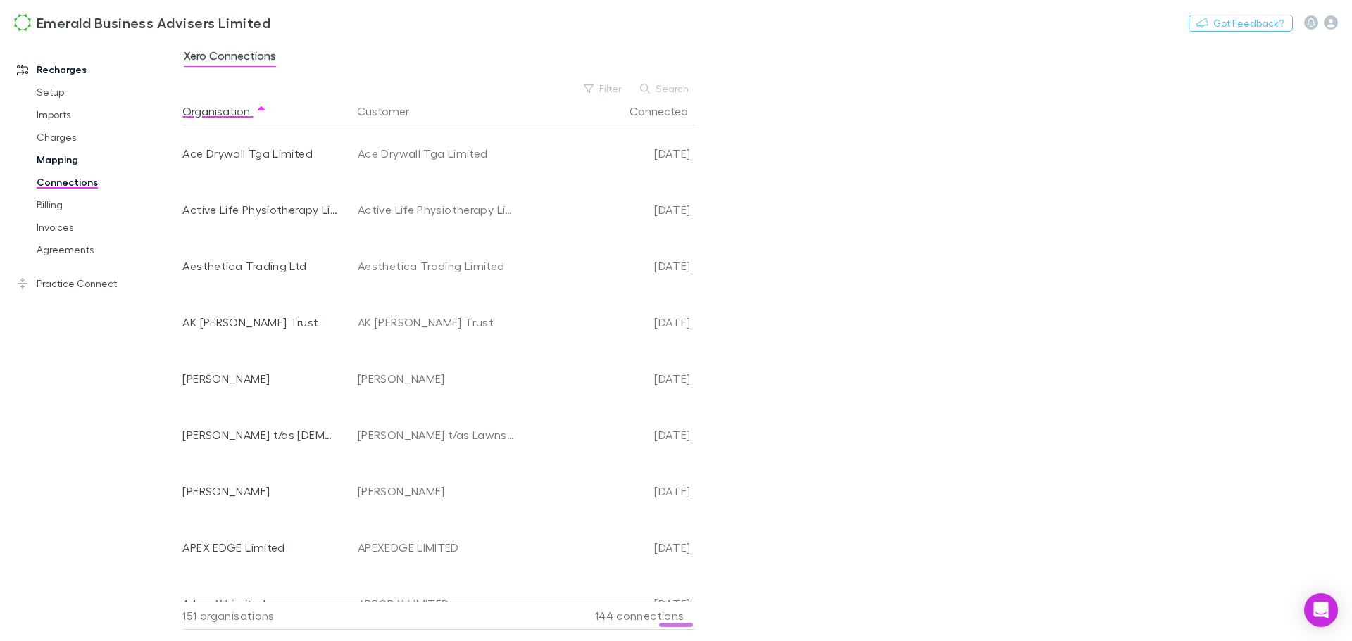
click at [65, 158] on link "Mapping" at bounding box center [107, 160] width 168 height 23
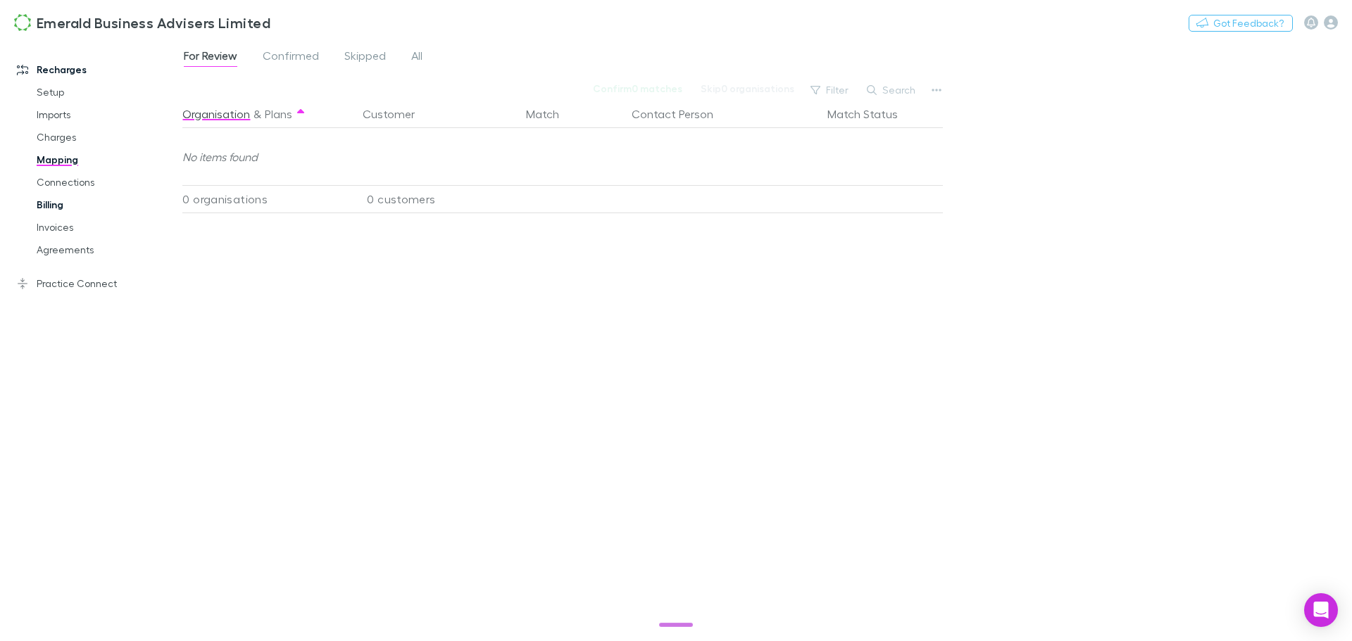
click at [52, 204] on link "Billing" at bounding box center [107, 205] width 168 height 23
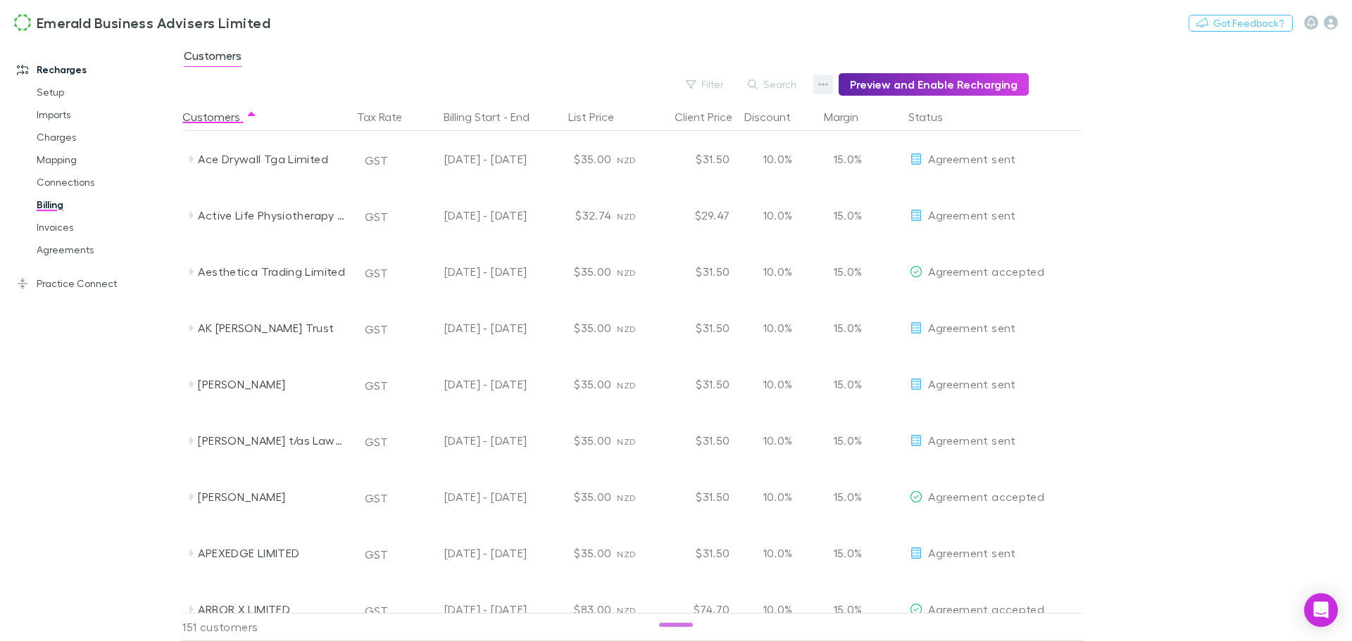
click at [828, 84] on icon "button" at bounding box center [823, 84] width 10 height 11
click at [779, 84] on div at bounding box center [676, 320] width 1352 height 641
click at [779, 80] on button "Search" at bounding box center [773, 84] width 64 height 17
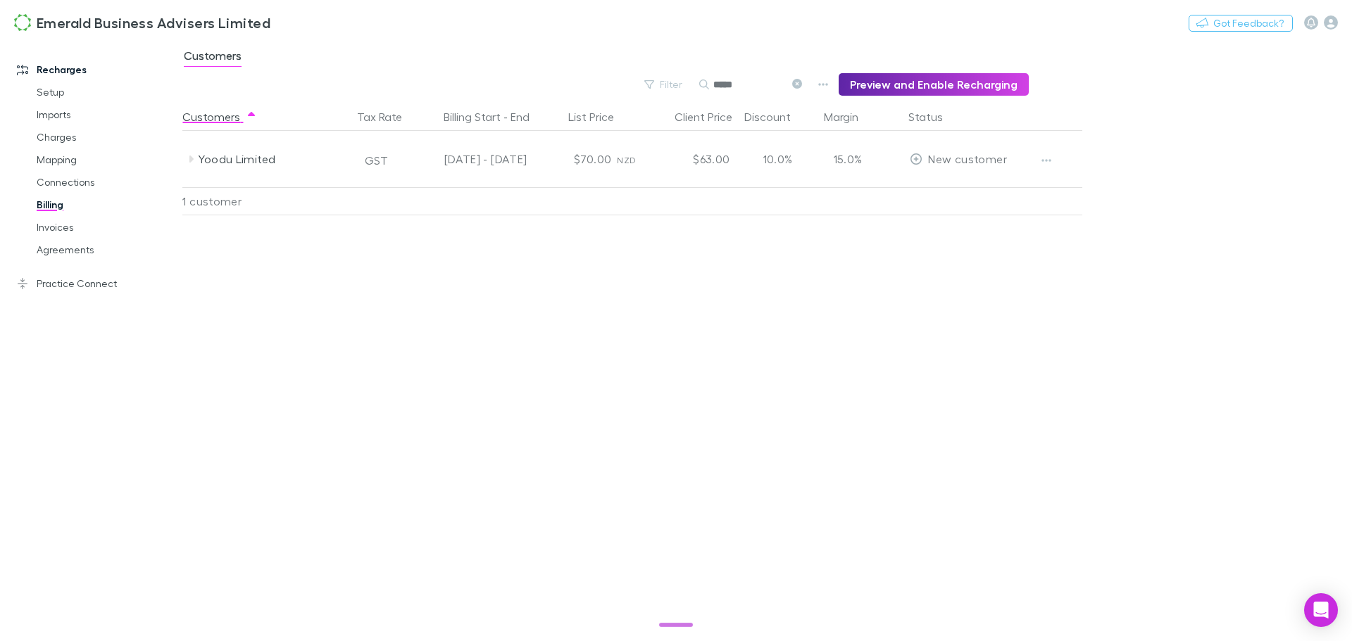
type input "*****"
click at [75, 246] on link "Agreements" at bounding box center [107, 250] width 168 height 23
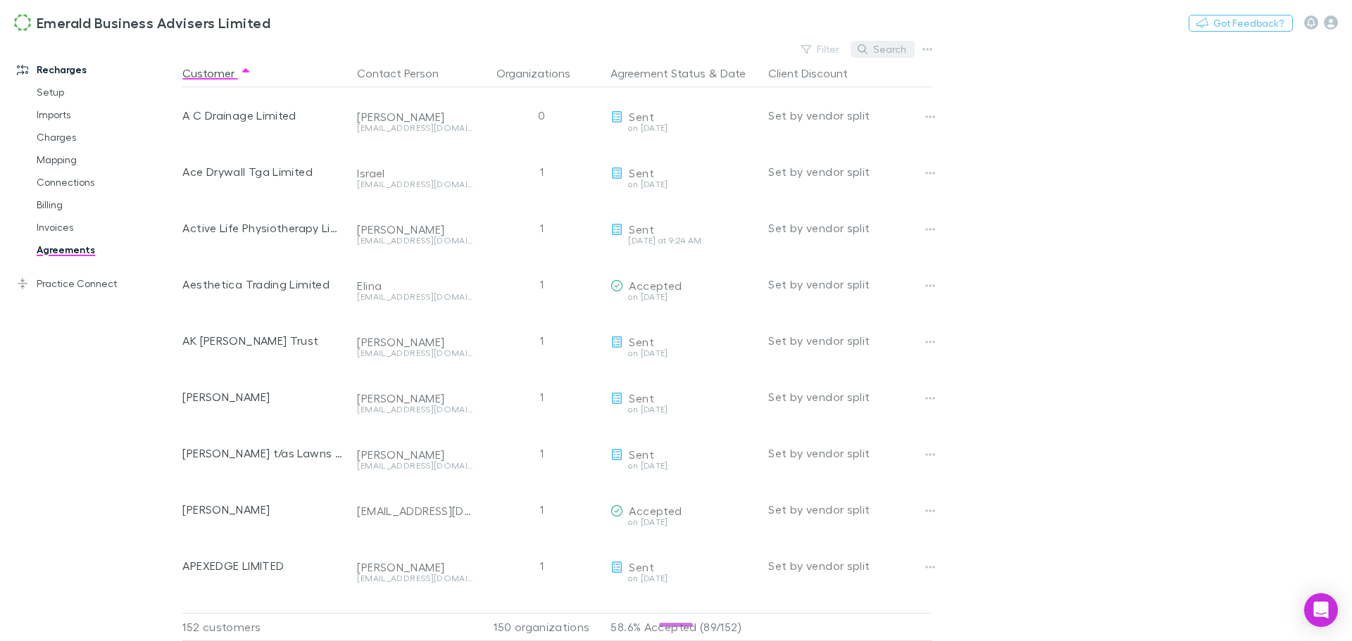
click at [895, 49] on button "Search" at bounding box center [882, 49] width 64 height 17
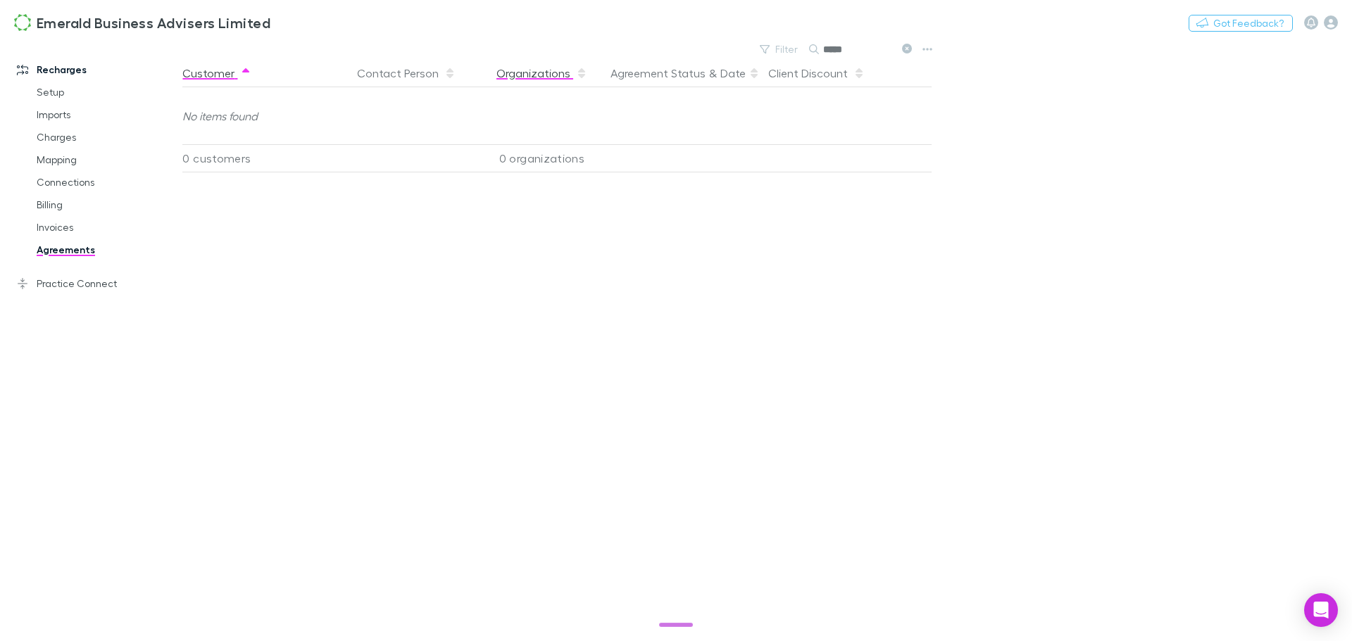
type input "*****"
click at [533, 75] on button "Organizations" at bounding box center [541, 73] width 91 height 28
click at [534, 75] on button "Organizations" at bounding box center [541, 73] width 91 height 28
click at [908, 51] on icon at bounding box center [907, 49] width 10 height 10
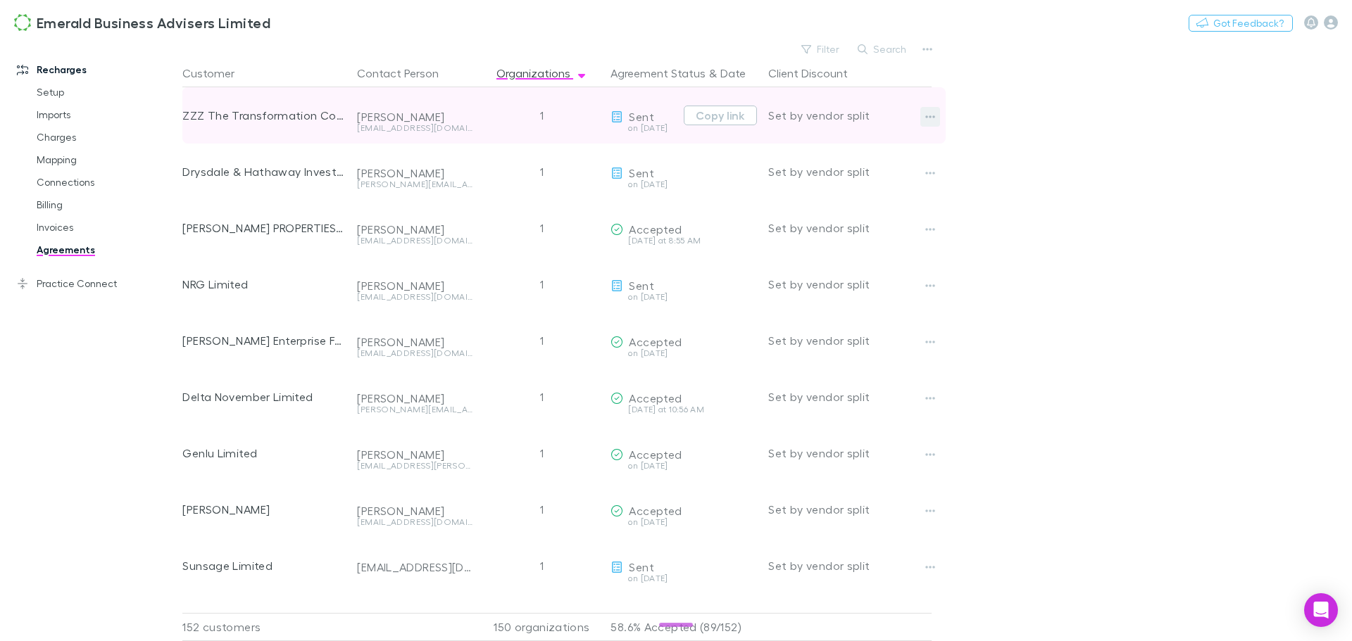
click at [931, 118] on icon "button" at bounding box center [930, 116] width 10 height 11
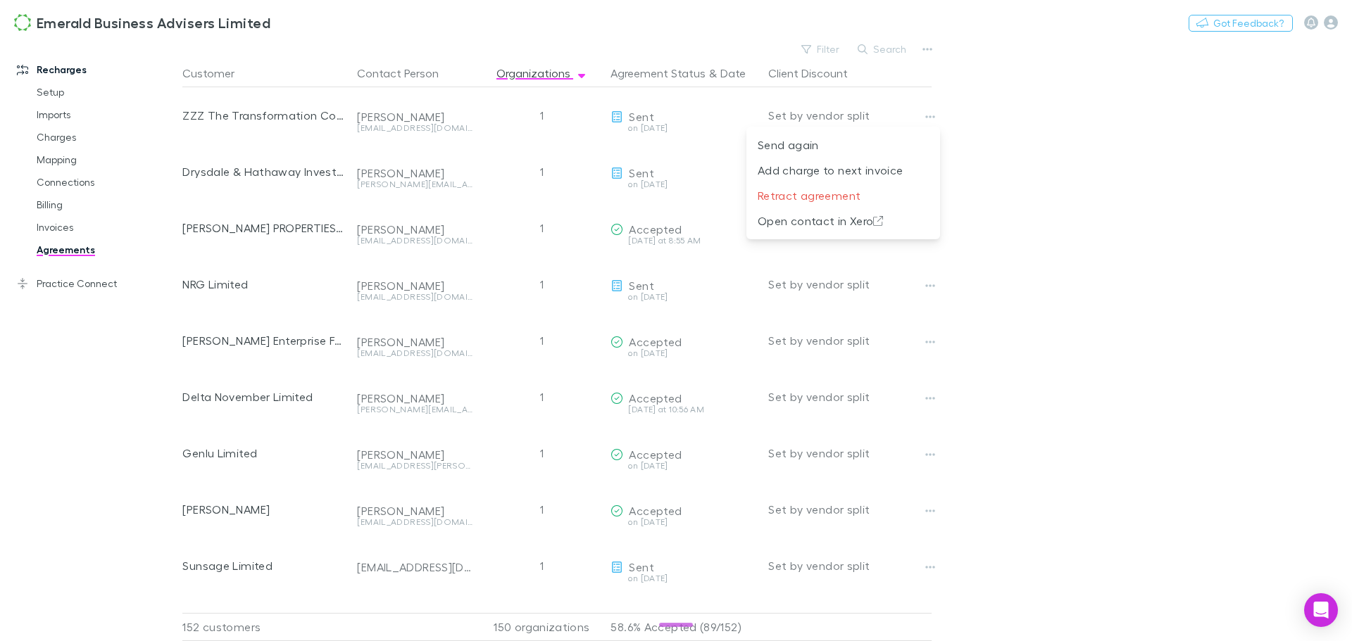
click at [1174, 156] on div at bounding box center [676, 320] width 1352 height 641
click at [61, 222] on link "Invoices" at bounding box center [107, 227] width 168 height 23
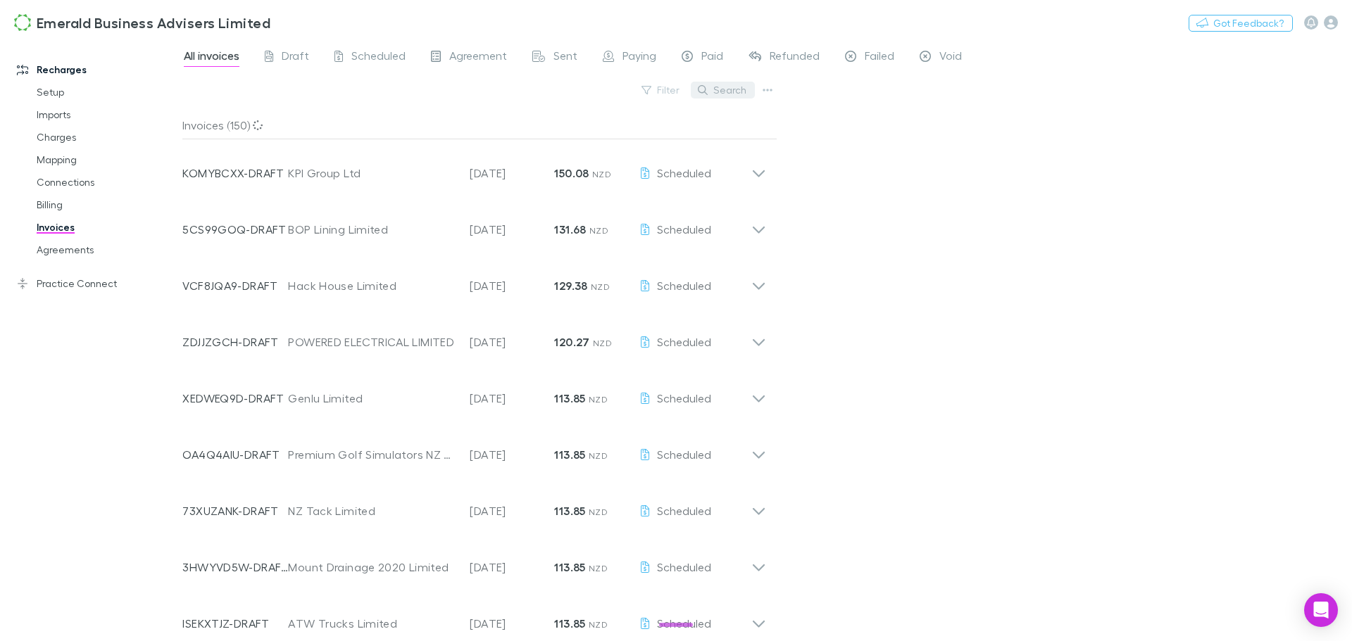
click at [728, 92] on button "Search" at bounding box center [723, 90] width 64 height 17
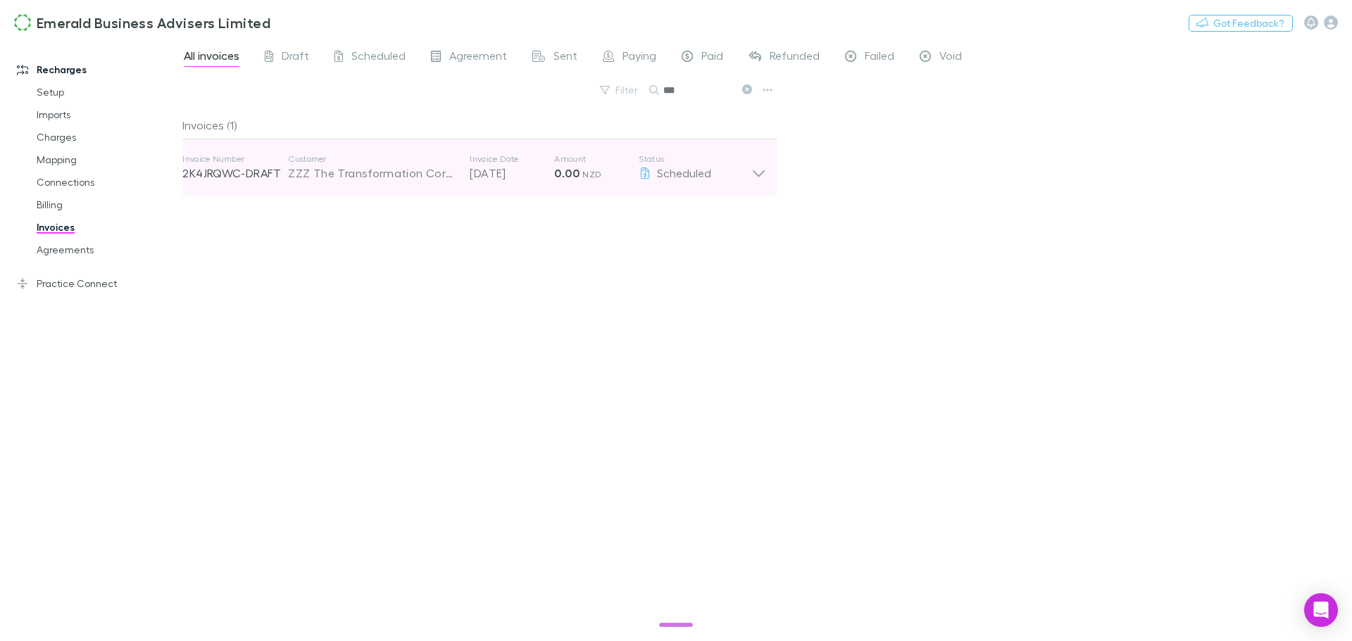
type input "***"
click at [760, 175] on icon at bounding box center [759, 173] width 12 height 7
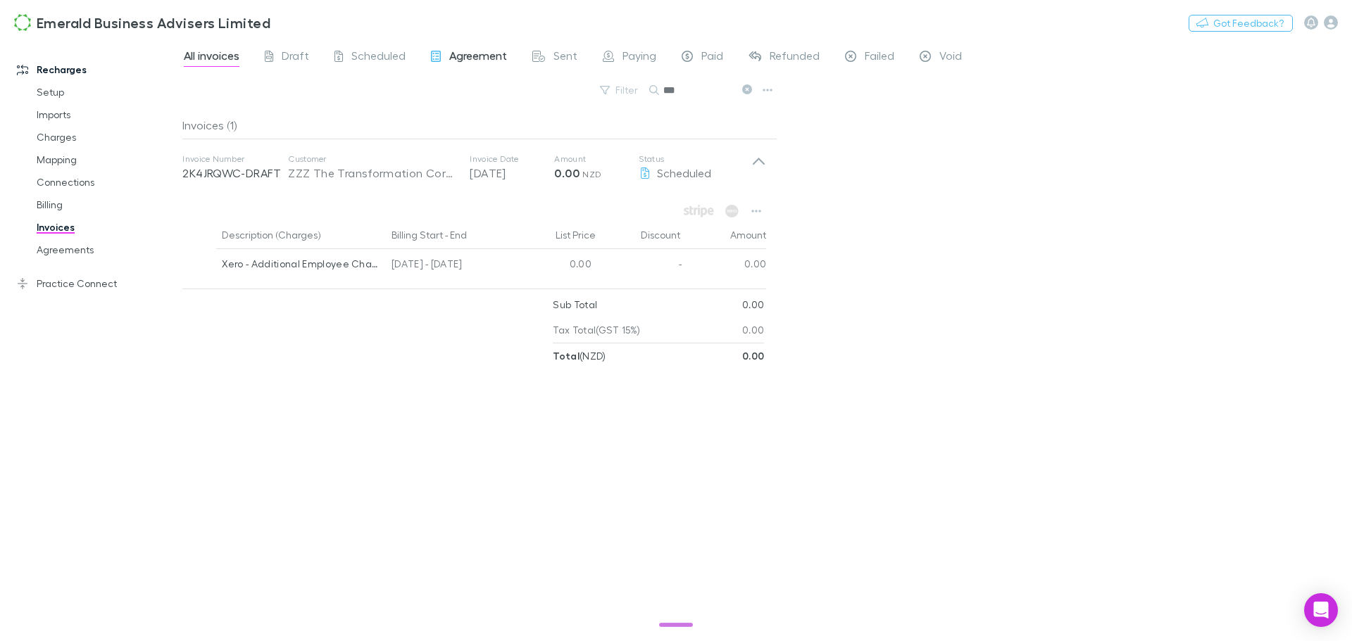
click at [481, 51] on span "Agreement" at bounding box center [478, 58] width 58 height 18
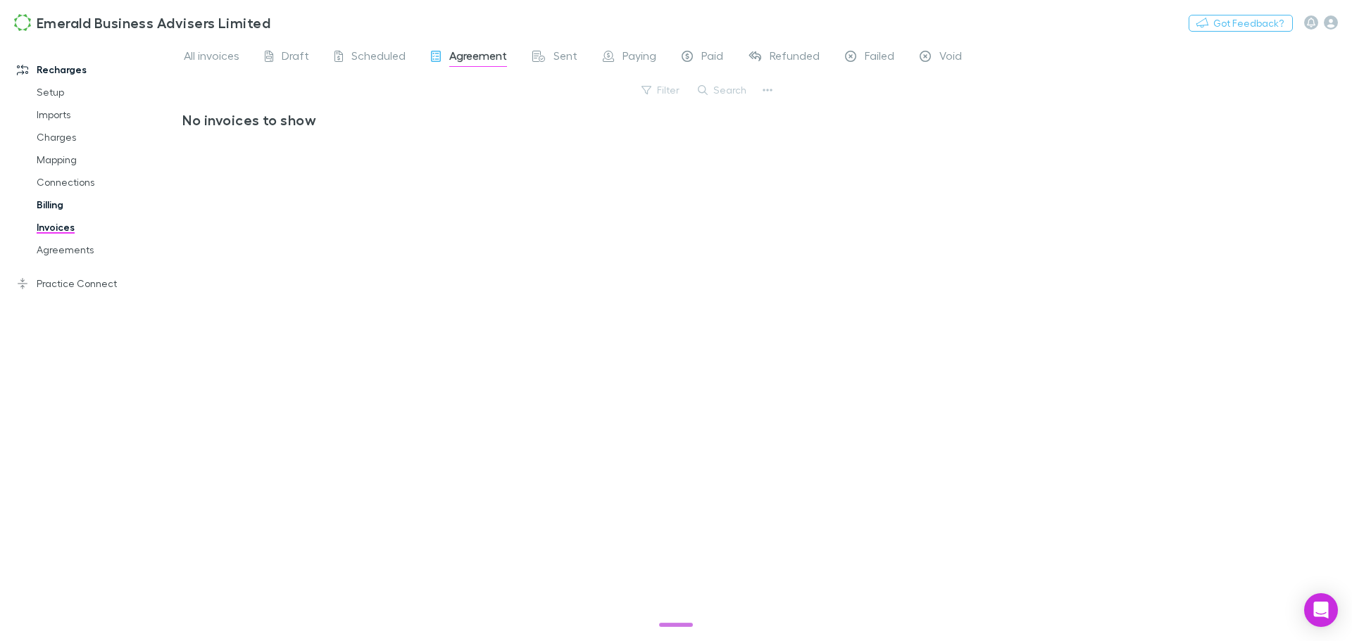
click at [49, 201] on link "Billing" at bounding box center [107, 205] width 168 height 23
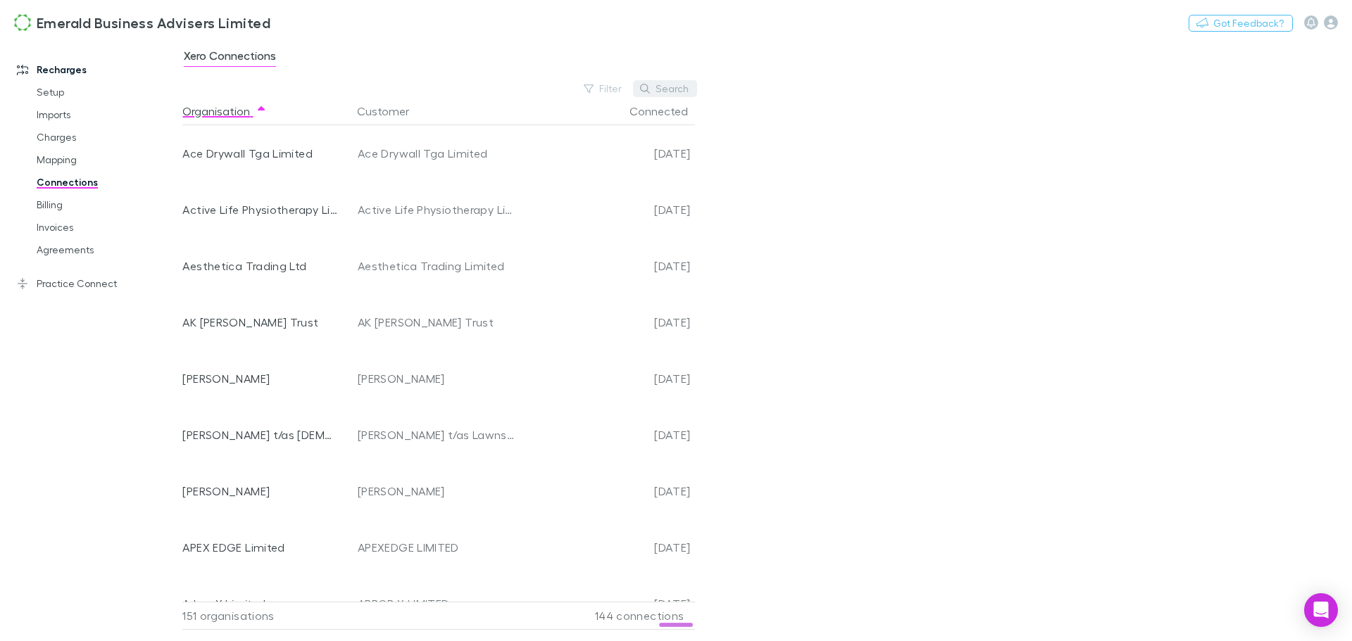
click at [667, 84] on button "Search" at bounding box center [665, 88] width 64 height 17
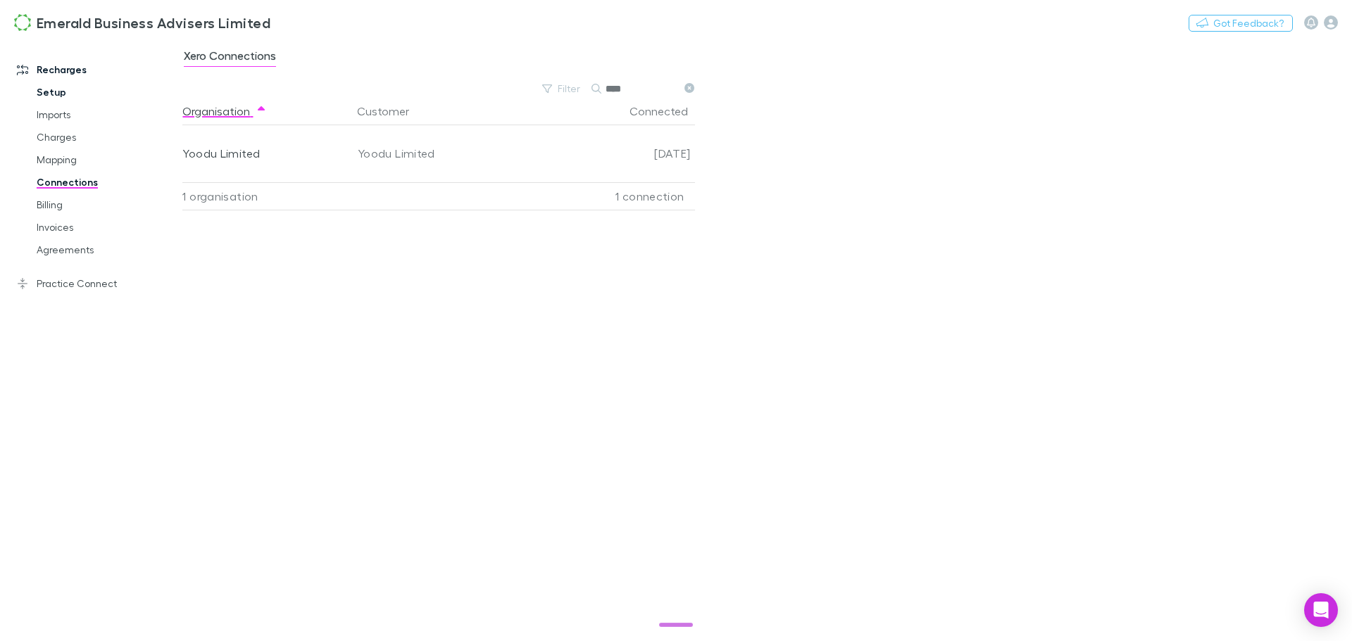
type input "****"
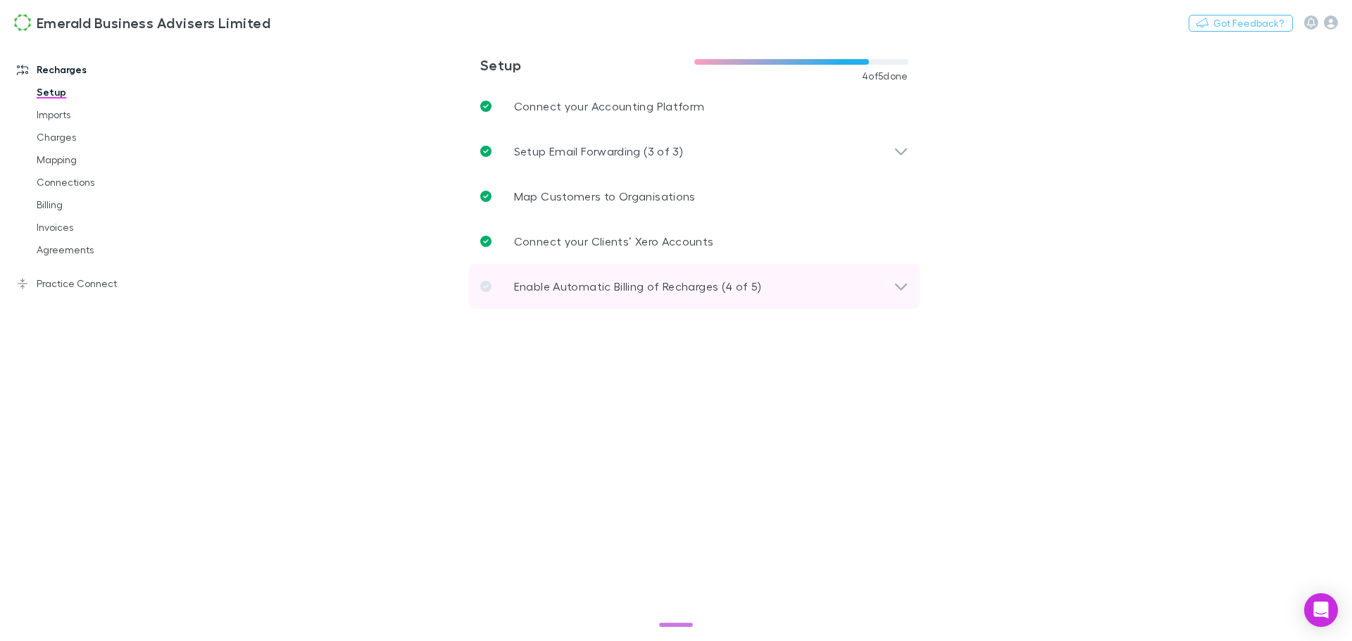
click at [899, 282] on icon at bounding box center [900, 286] width 15 height 17
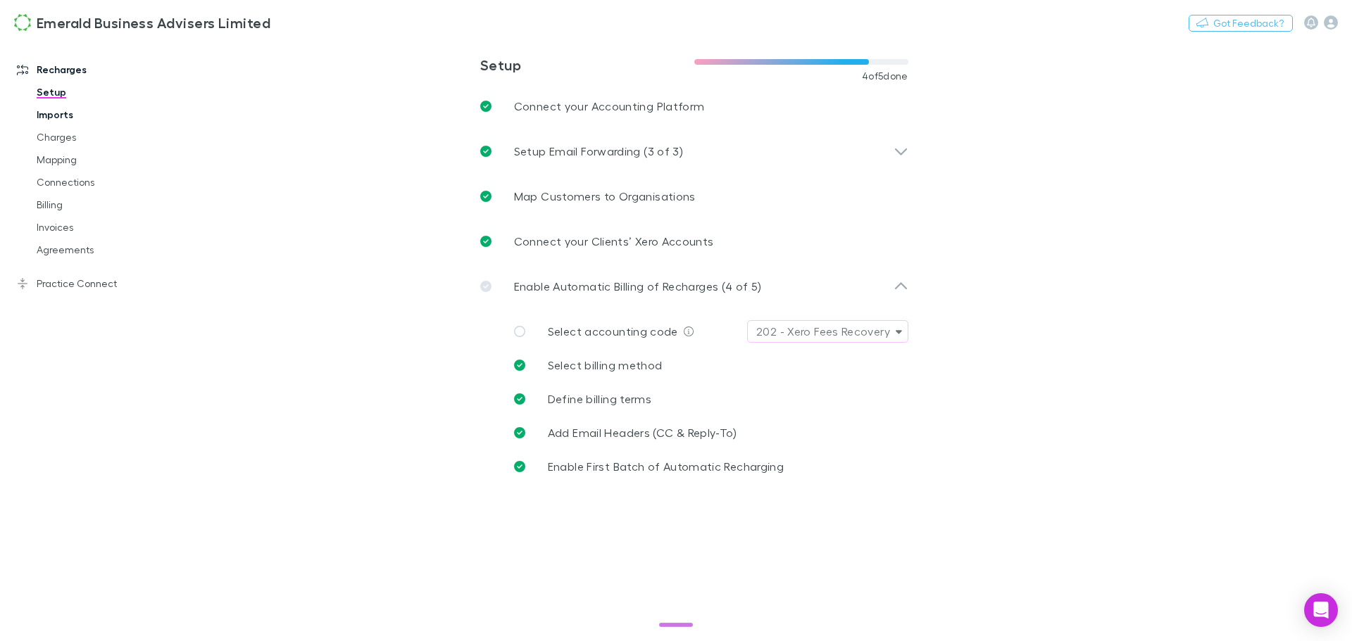
click at [58, 115] on link "Imports" at bounding box center [107, 114] width 168 height 23
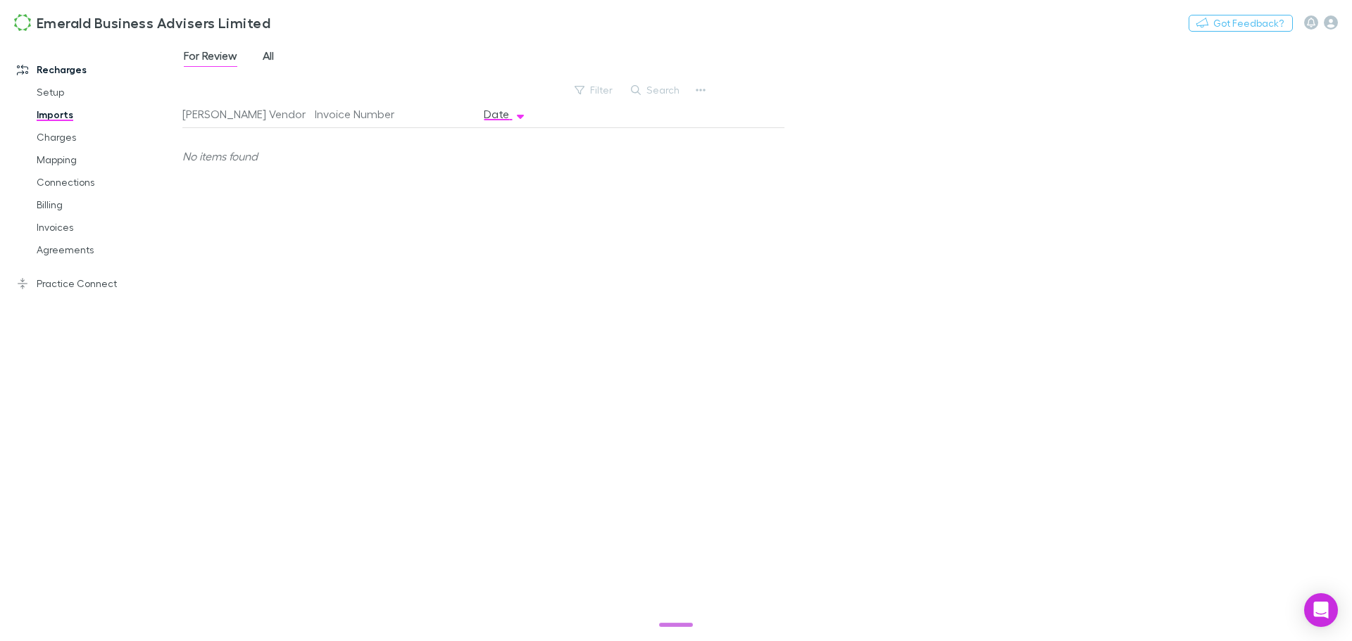
click at [269, 54] on span "All" at bounding box center [268, 58] width 11 height 18
click at [57, 134] on link "Charges" at bounding box center [107, 137] width 168 height 23
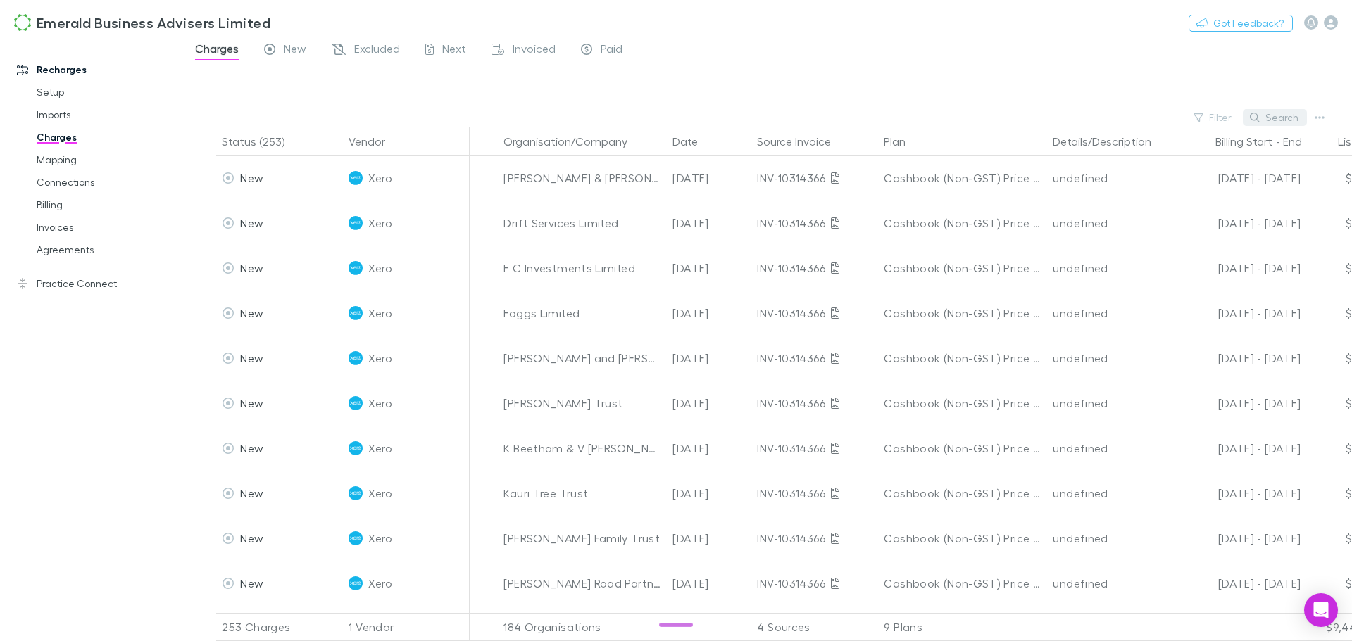
click at [1276, 117] on button "Search" at bounding box center [1275, 117] width 64 height 17
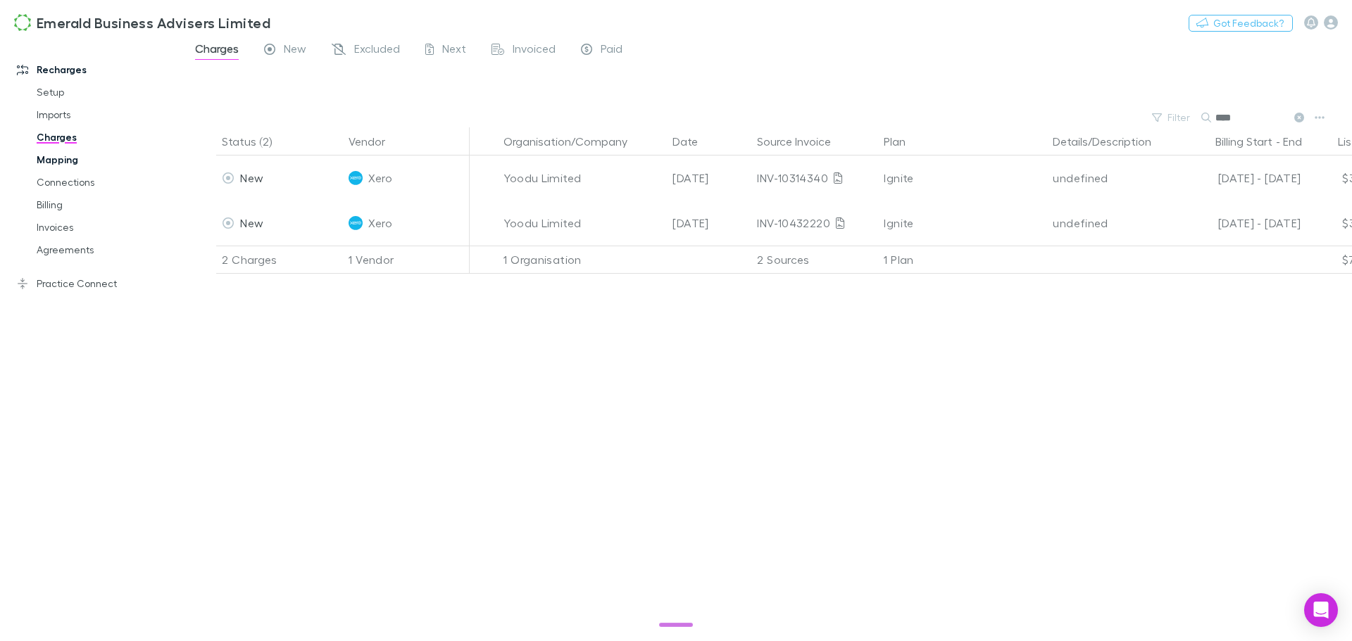
type input "****"
click at [63, 156] on link "Mapping" at bounding box center [107, 160] width 168 height 23
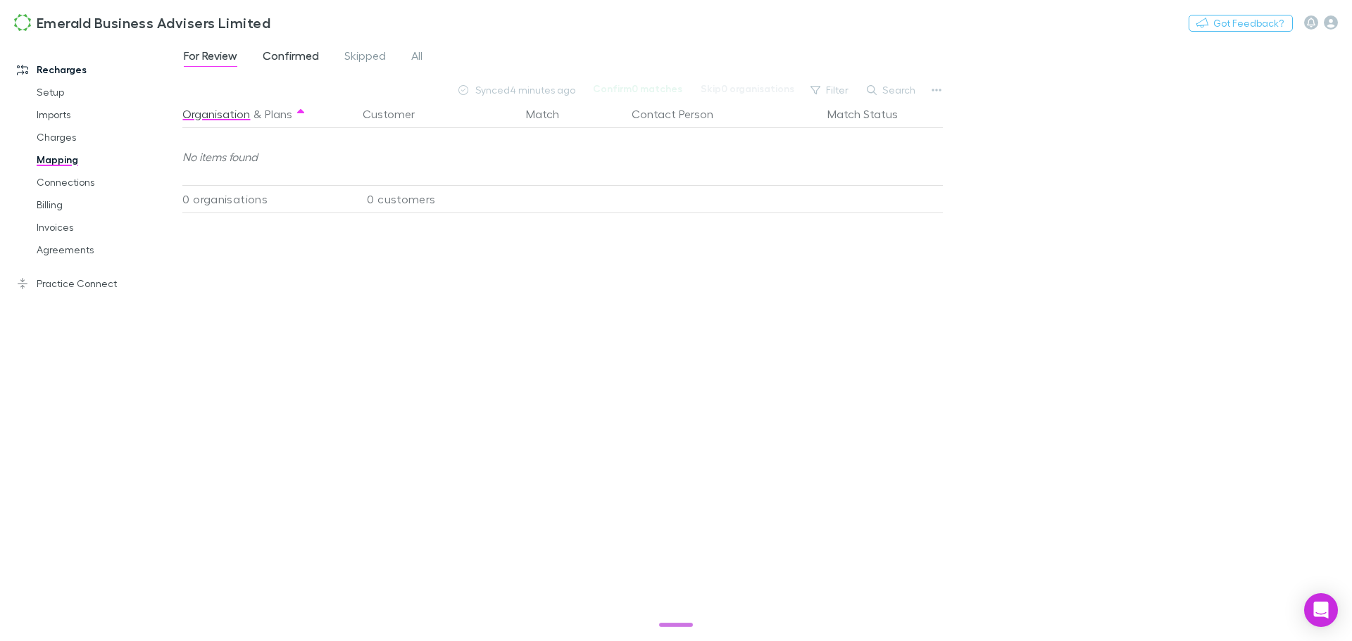
click at [298, 55] on span "Confirmed" at bounding box center [291, 58] width 56 height 18
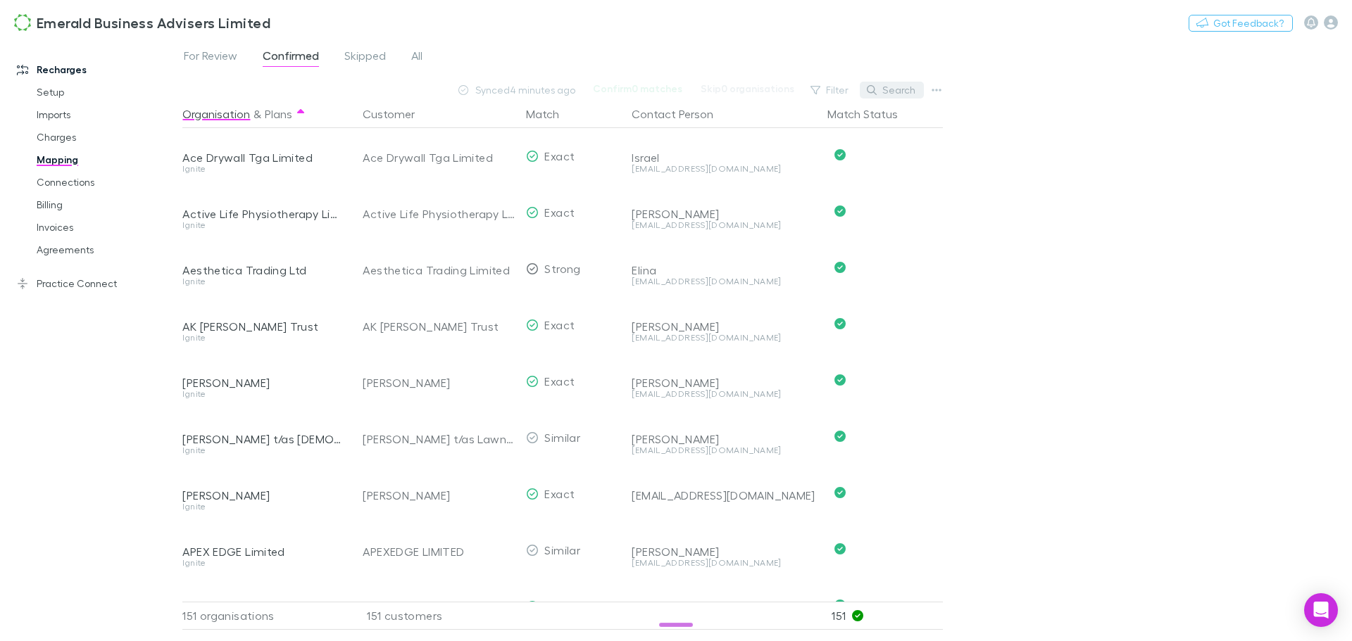
click at [891, 87] on button "Search" at bounding box center [892, 90] width 64 height 17
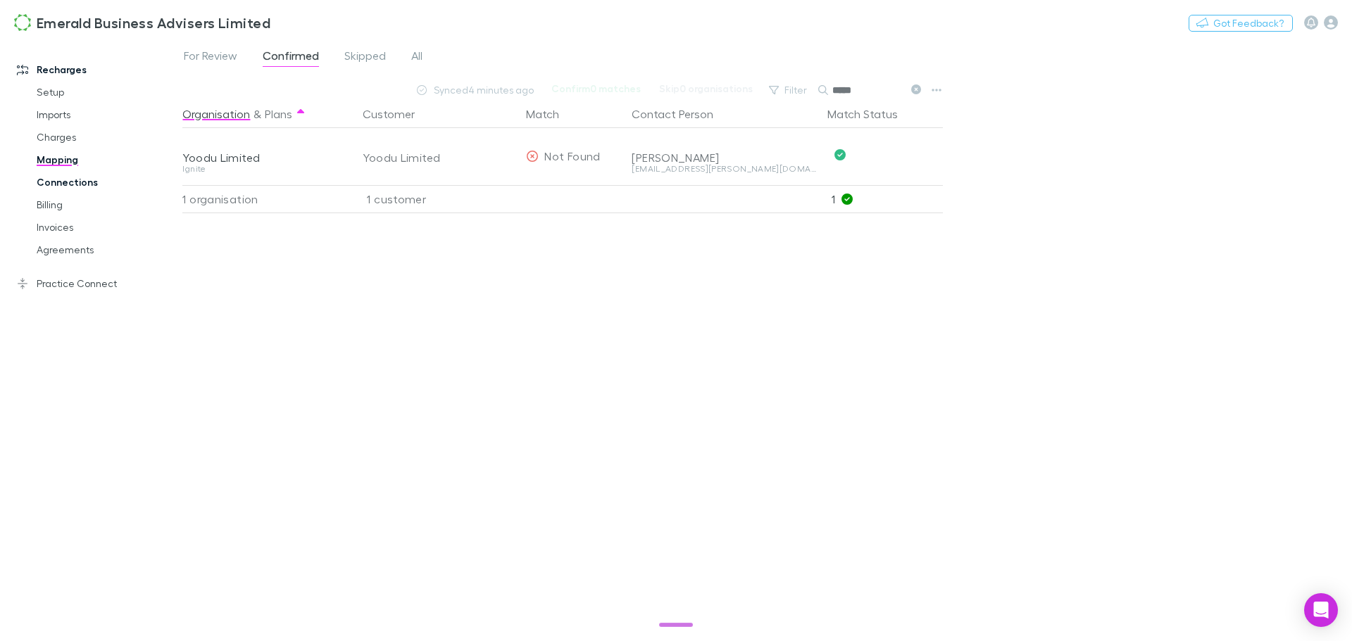
type input "*****"
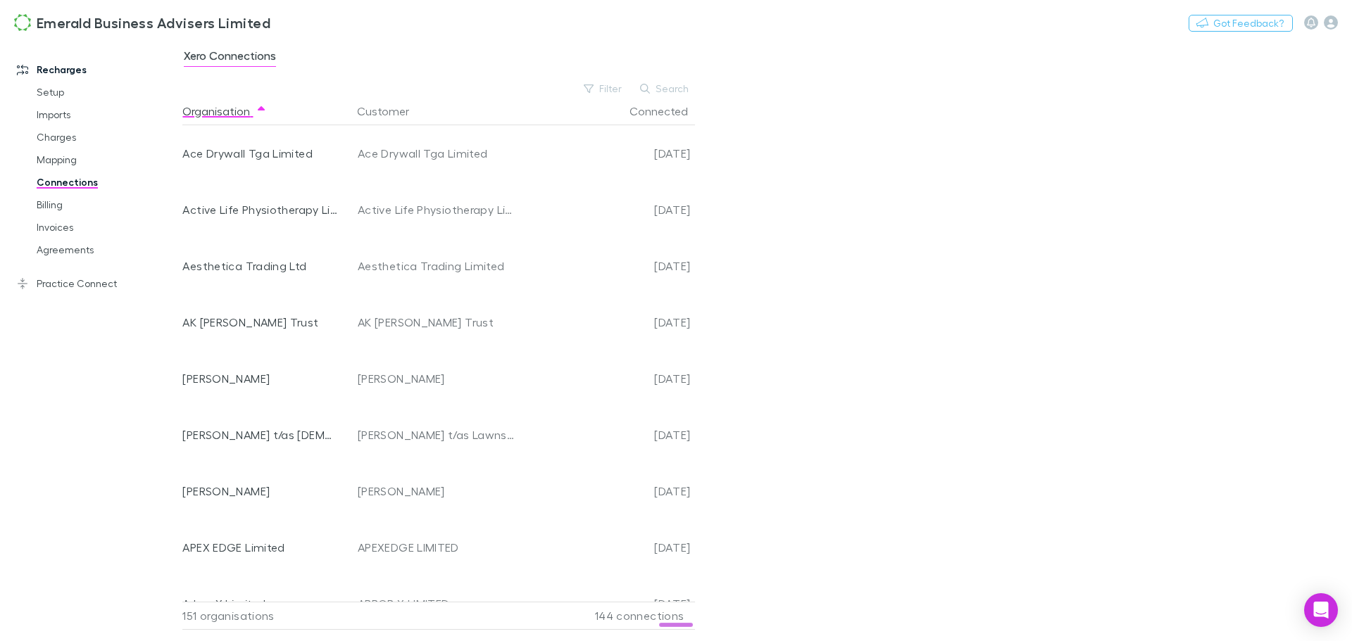
click at [672, 89] on button "Search" at bounding box center [665, 88] width 64 height 17
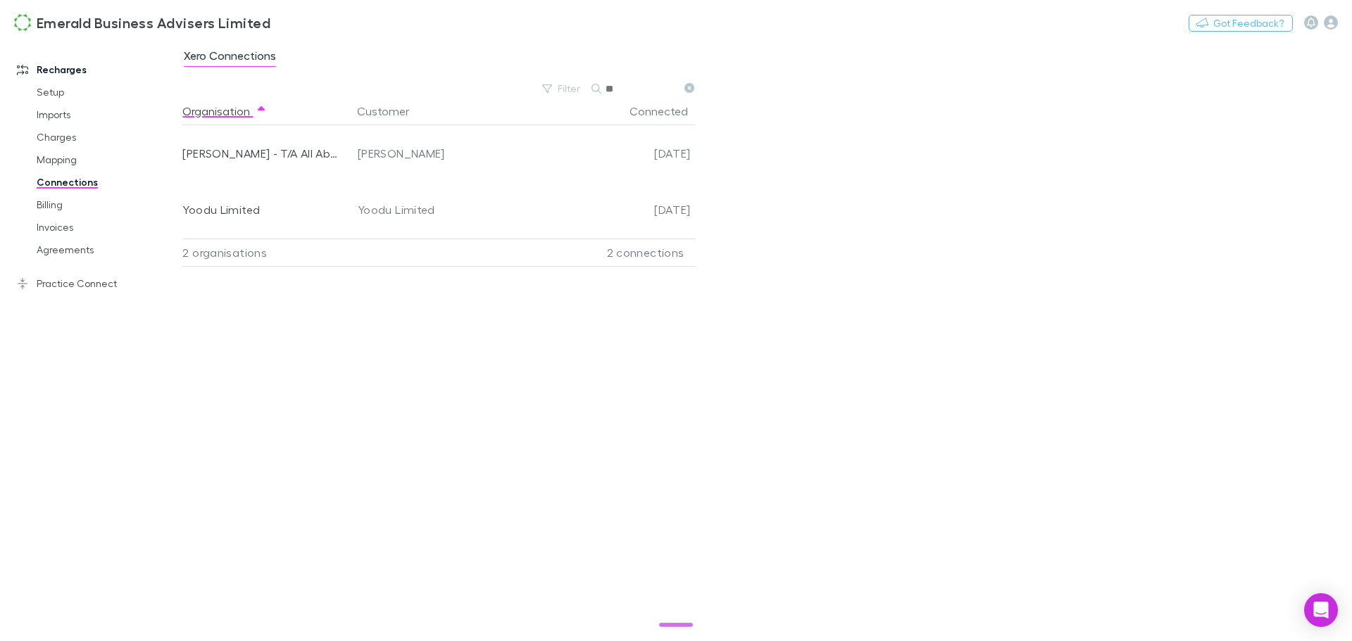
type input "***"
